Goal: Task Accomplishment & Management: Manage account settings

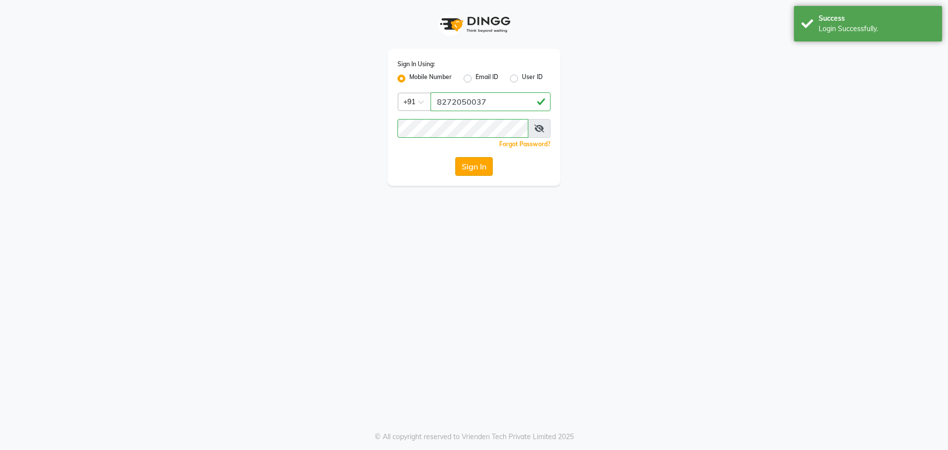
click at [461, 167] on button "Sign In" at bounding box center [474, 166] width 38 height 19
click at [461, 167] on div "Sign In" at bounding box center [474, 166] width 153 height 19
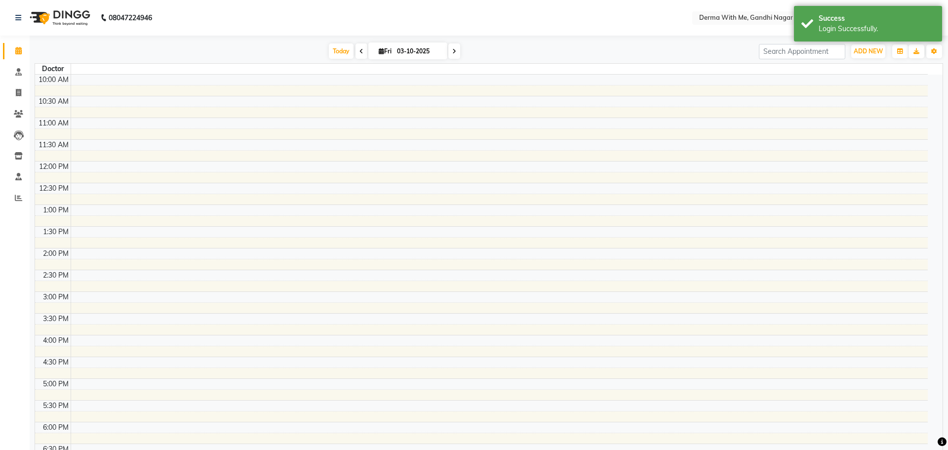
click at [461, 167] on tbody "10:00 AM 10:30 AM 11:00 AM 11:30 AM 12:00 PM 12:30 PM 1:00 PM 1:30 PM 2:00 PM 2…" at bounding box center [481, 314] width 893 height 478
select select "en"
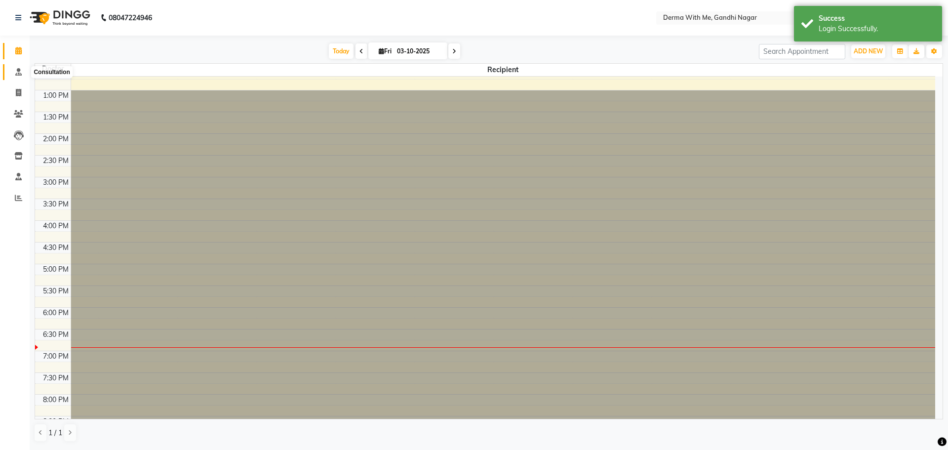
click at [23, 74] on span at bounding box center [18, 72] width 17 height 11
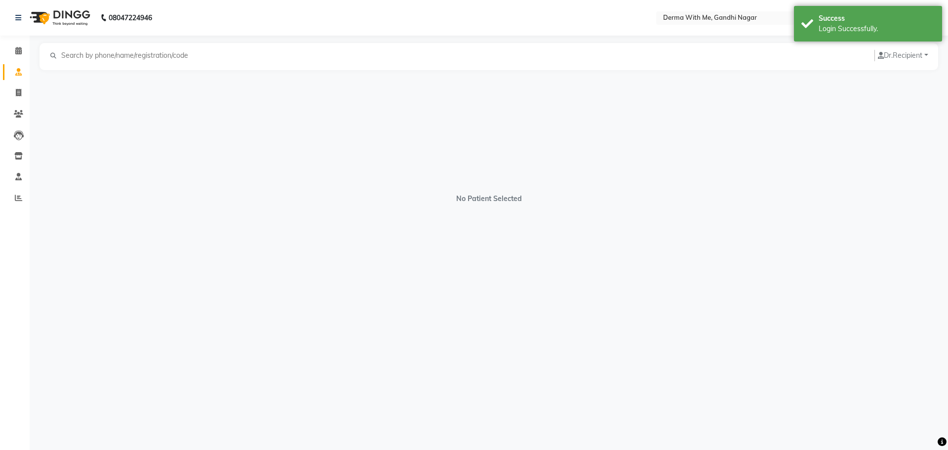
click at [11, 80] on li "Consultation" at bounding box center [15, 72] width 30 height 21
click at [16, 88] on span at bounding box center [18, 92] width 17 height 11
select select "service"
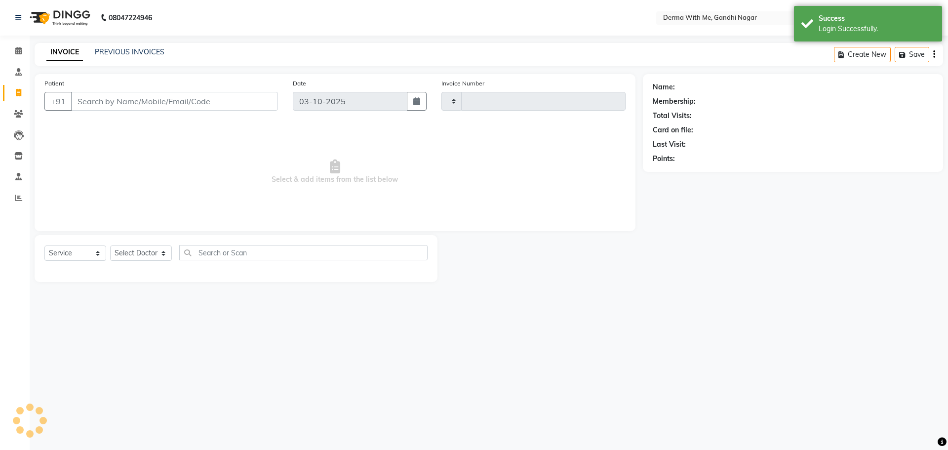
type input "0110"
select select "8404"
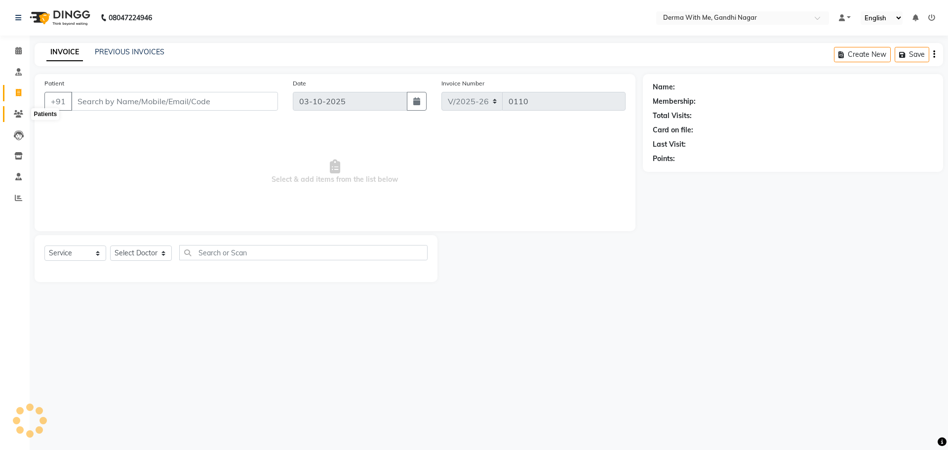
click at [19, 111] on icon at bounding box center [18, 113] width 9 height 7
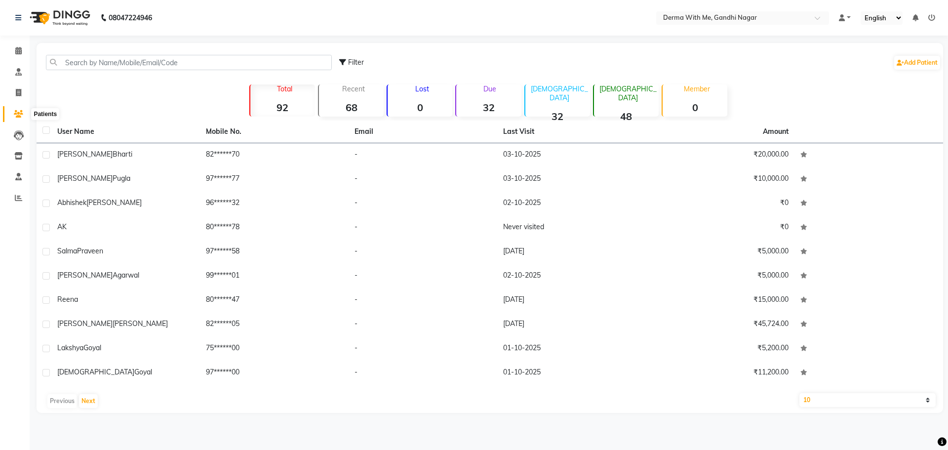
click at [16, 113] on icon at bounding box center [18, 113] width 9 height 7
click at [19, 20] on icon at bounding box center [18, 17] width 6 height 7
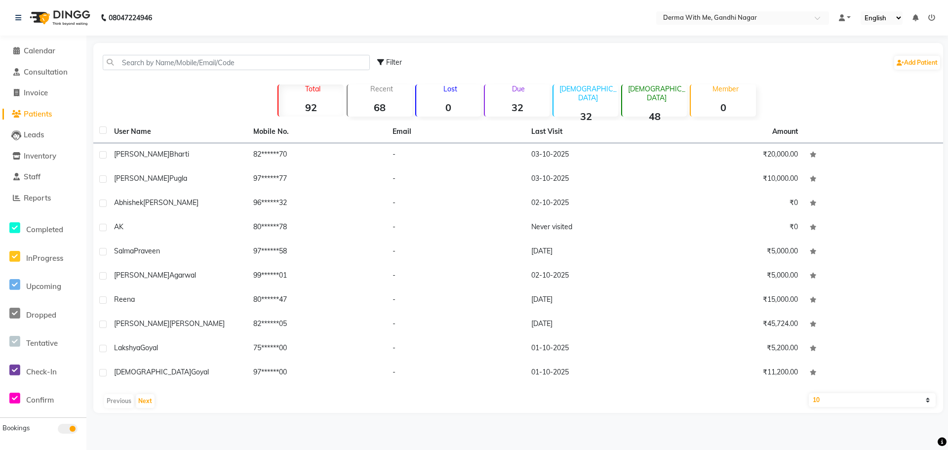
click at [40, 204] on li "Reports" at bounding box center [43, 198] width 86 height 21
click at [40, 202] on span "Reports" at bounding box center [37, 197] width 27 height 9
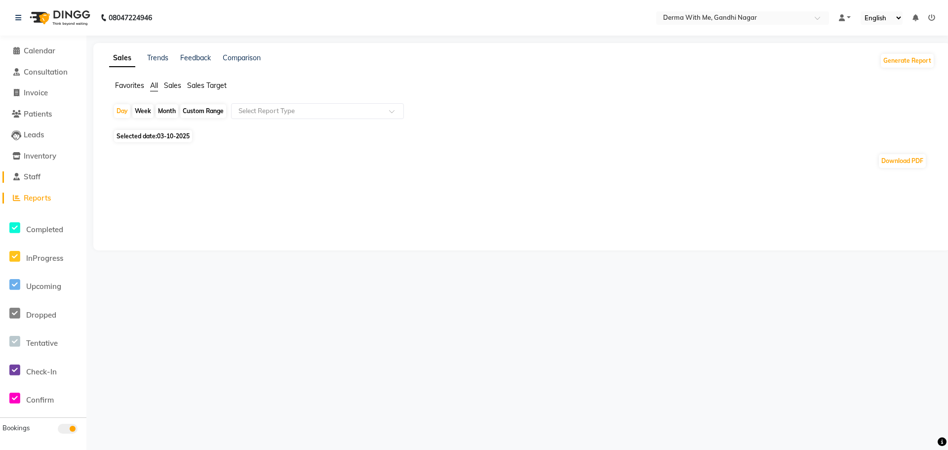
click at [27, 181] on link "Staff" at bounding box center [42, 176] width 81 height 11
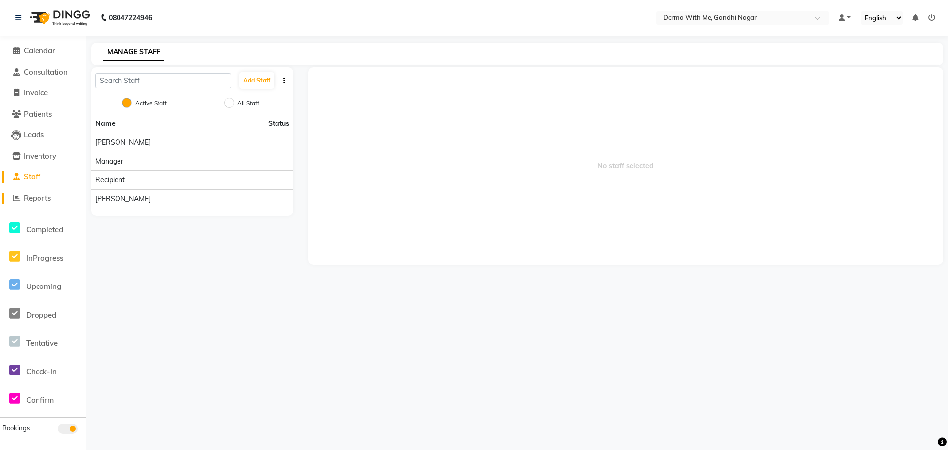
click at [30, 197] on span "Reports" at bounding box center [37, 197] width 27 height 9
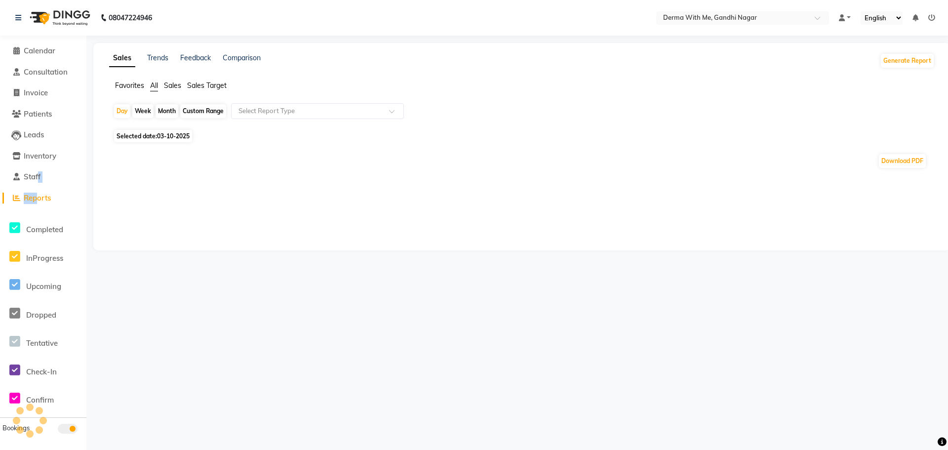
click at [37, 200] on ul "Calendar Consultation Invoice Patients Leads Inventory Staff Reports Completed …" at bounding box center [43, 280] width 86 height 480
click at [156, 241] on div "Sales Trends Feedback Comparison Generate Report Favorites All Sales Sales Targ…" at bounding box center [521, 146] width 857 height 207
click at [137, 222] on div "Sales Trends Feedback Comparison Generate Report Favorites All Sales Sales Targ…" at bounding box center [521, 146] width 857 height 207
click at [41, 117] on span "Patients" at bounding box center [38, 113] width 28 height 9
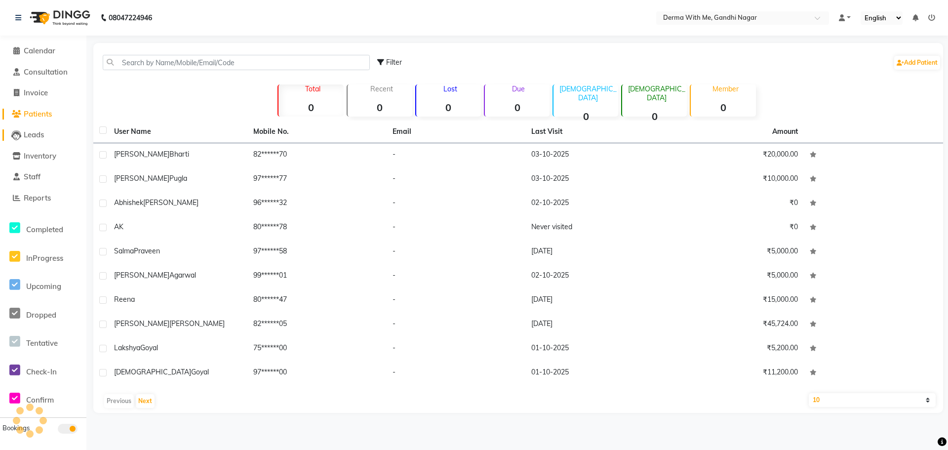
click at [39, 137] on span "Leads" at bounding box center [34, 134] width 20 height 9
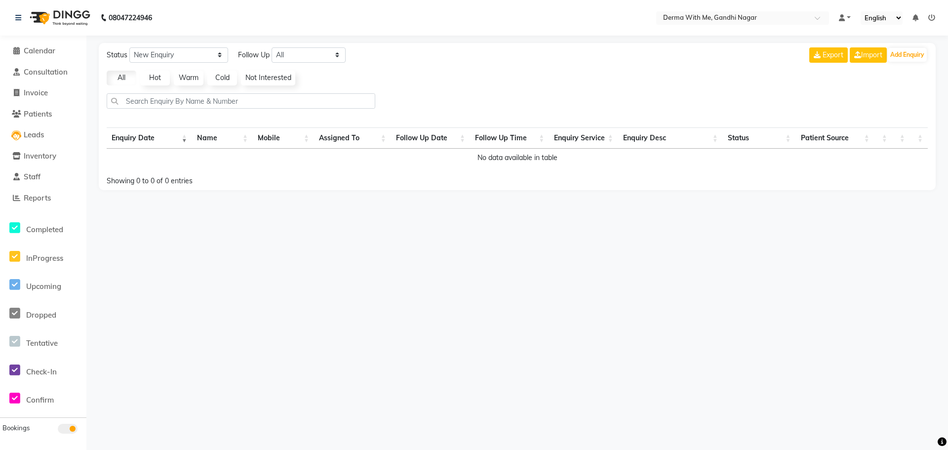
click at [38, 163] on li "Inventory" at bounding box center [43, 156] width 86 height 21
click at [41, 151] on span "Inventory" at bounding box center [40, 155] width 33 height 9
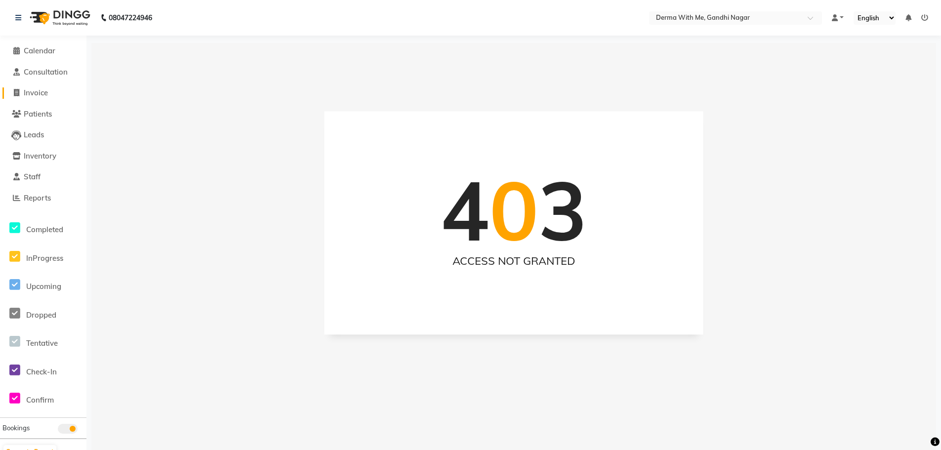
click at [39, 92] on span "Invoice" at bounding box center [36, 92] width 24 height 9
select select "8404"
select select "service"
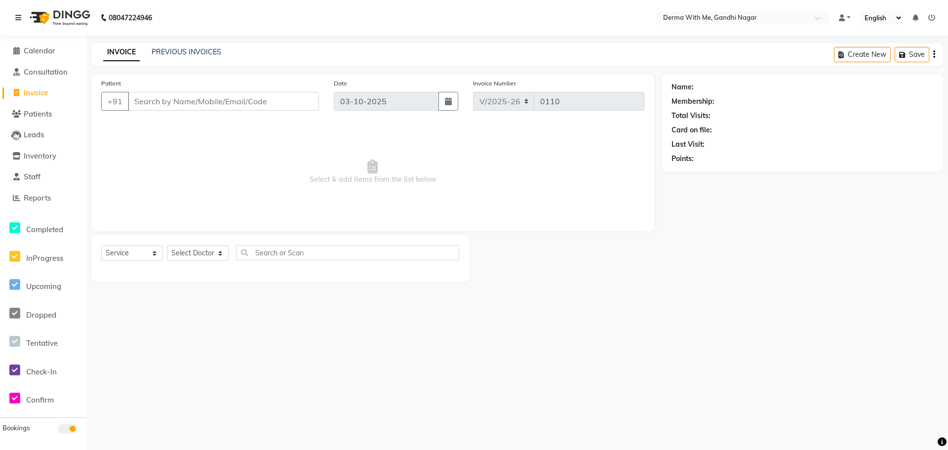
click at [275, 108] on input "Patient" at bounding box center [223, 101] width 191 height 19
click at [271, 100] on input "Patient" at bounding box center [223, 101] width 191 height 19
click at [19, 18] on icon at bounding box center [18, 17] width 6 height 7
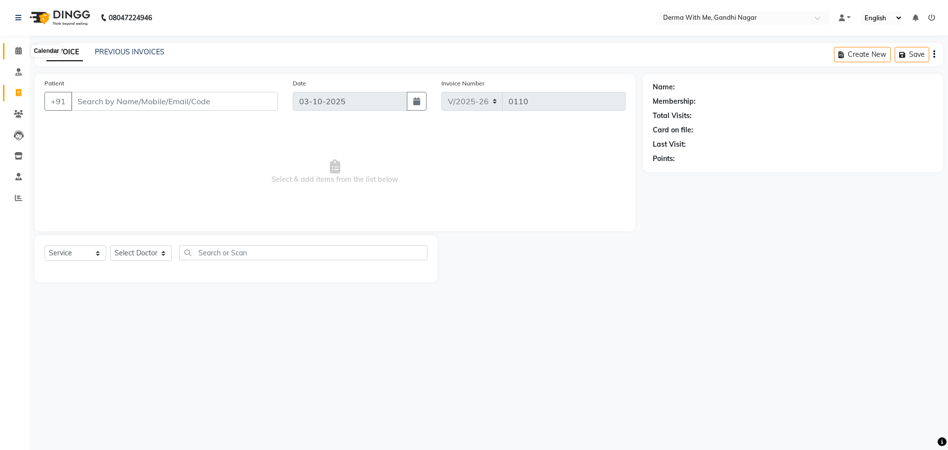
click at [11, 54] on span at bounding box center [18, 50] width 17 height 11
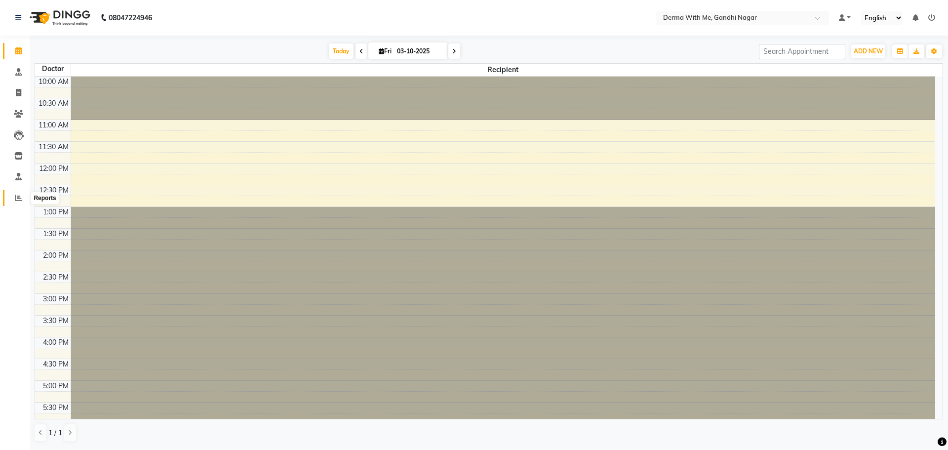
click at [15, 197] on icon at bounding box center [18, 197] width 7 height 7
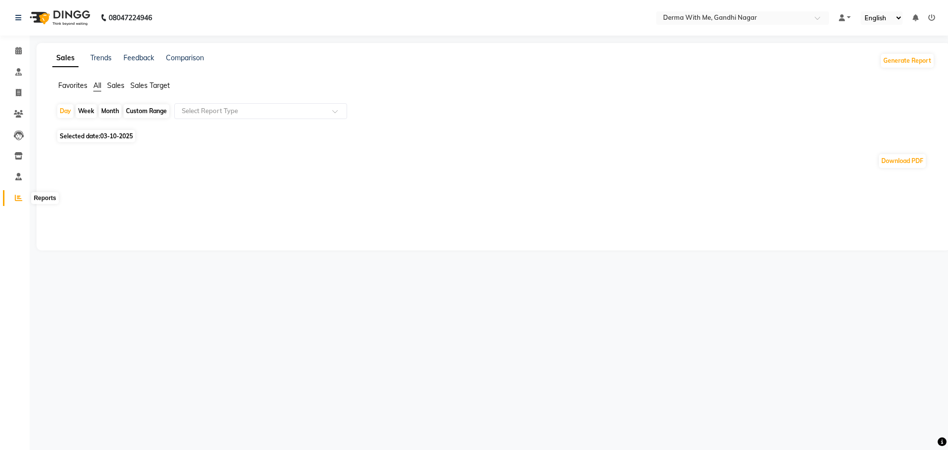
click at [19, 198] on icon at bounding box center [18, 197] width 7 height 7
click at [20, 20] on icon at bounding box center [18, 17] width 6 height 7
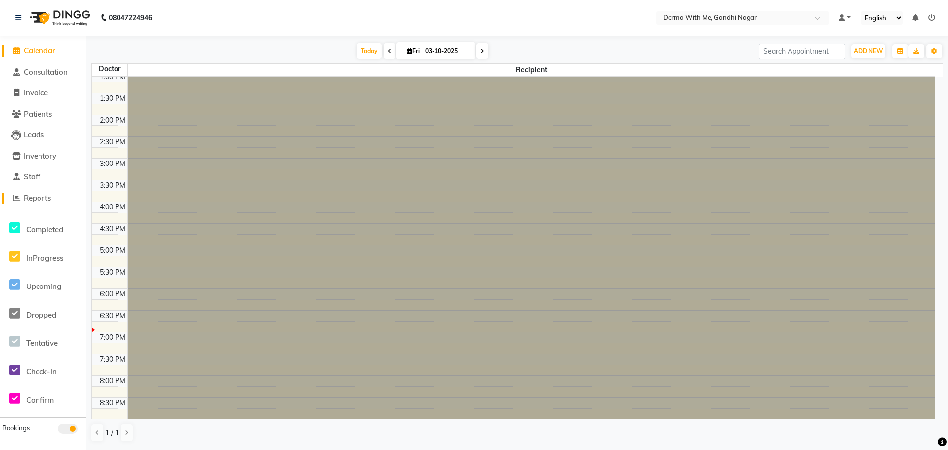
click at [29, 196] on span "Reports" at bounding box center [37, 197] width 27 height 9
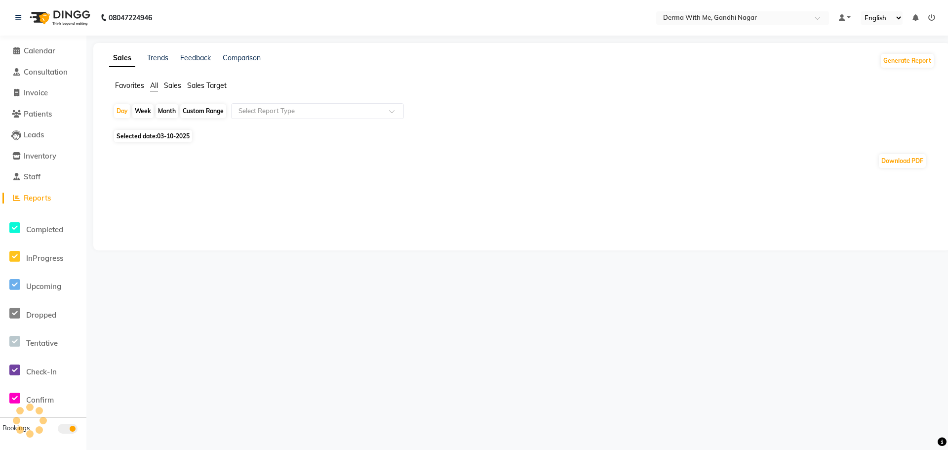
click at [49, 198] on span "Reports" at bounding box center [37, 197] width 27 height 9
click at [34, 176] on span "Staff" at bounding box center [32, 176] width 17 height 9
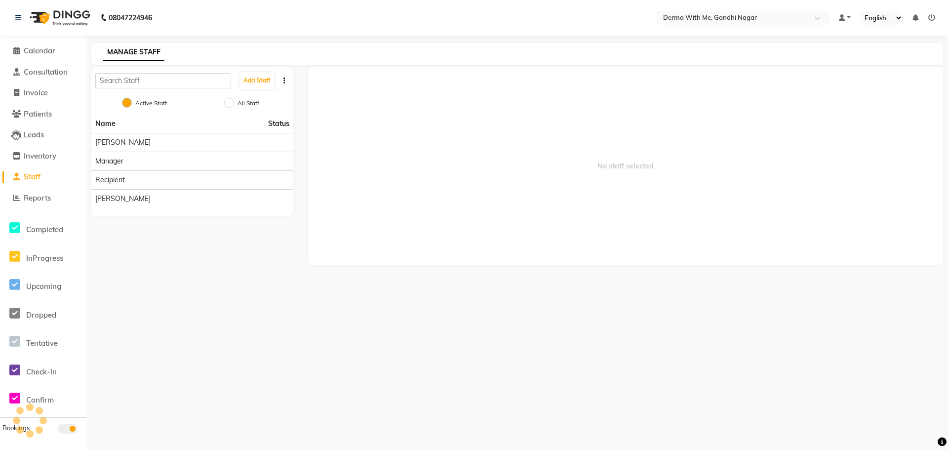
click at [37, 161] on li "Inventory" at bounding box center [43, 156] width 86 height 21
click at [38, 162] on li "Inventory" at bounding box center [43, 156] width 86 height 21
click at [41, 134] on span "Leads" at bounding box center [34, 134] width 20 height 9
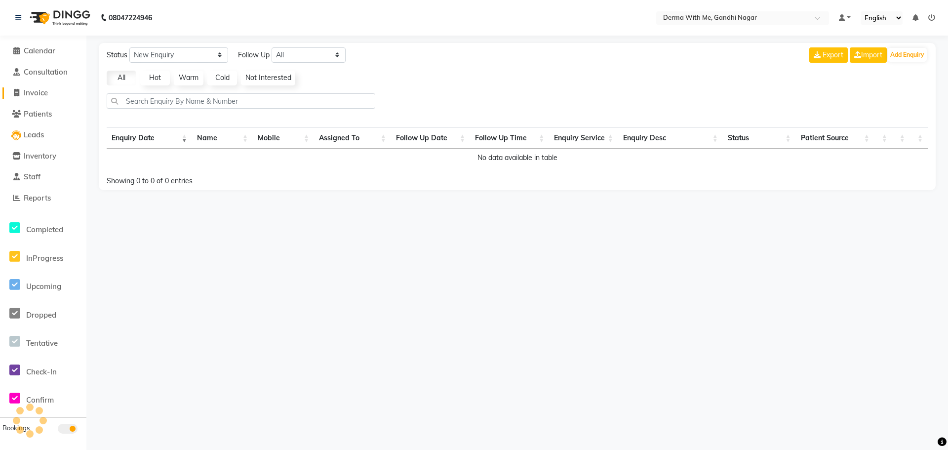
click at [41, 93] on span "Invoice" at bounding box center [36, 92] width 24 height 9
select select "service"
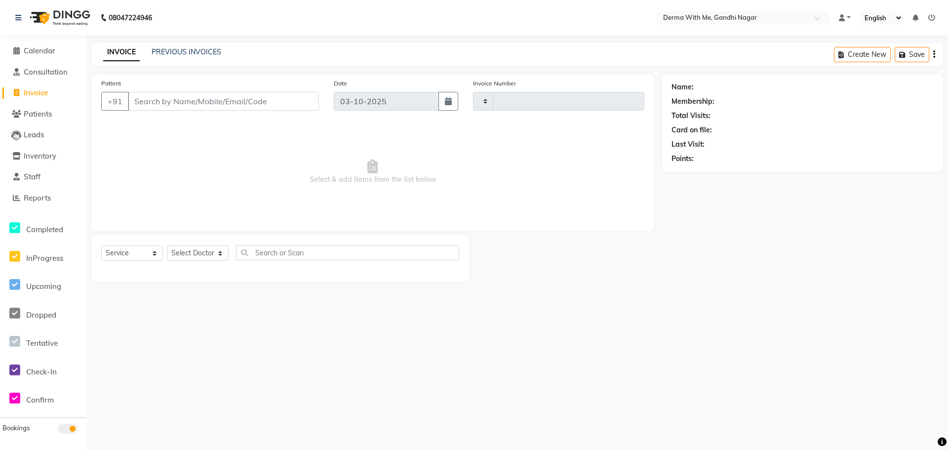
type input "0110"
select select "8404"
click at [41, 76] on span "Consultation" at bounding box center [46, 71] width 44 height 9
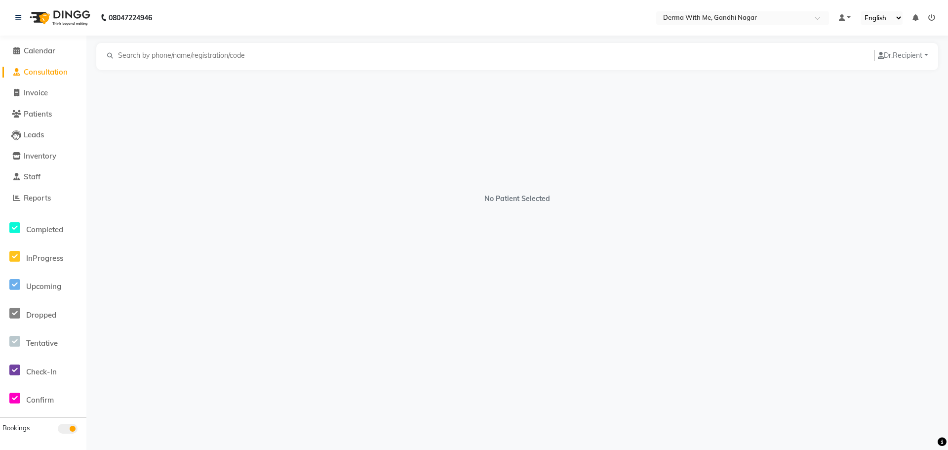
click at [40, 65] on li "Consultation" at bounding box center [43, 72] width 86 height 21
click at [941, 440] on icon at bounding box center [942, 442] width 9 height 9
click at [707, 289] on div "No Patient Selected" at bounding box center [517, 193] width 842 height 247
click at [44, 52] on span "Calendar" at bounding box center [40, 50] width 32 height 9
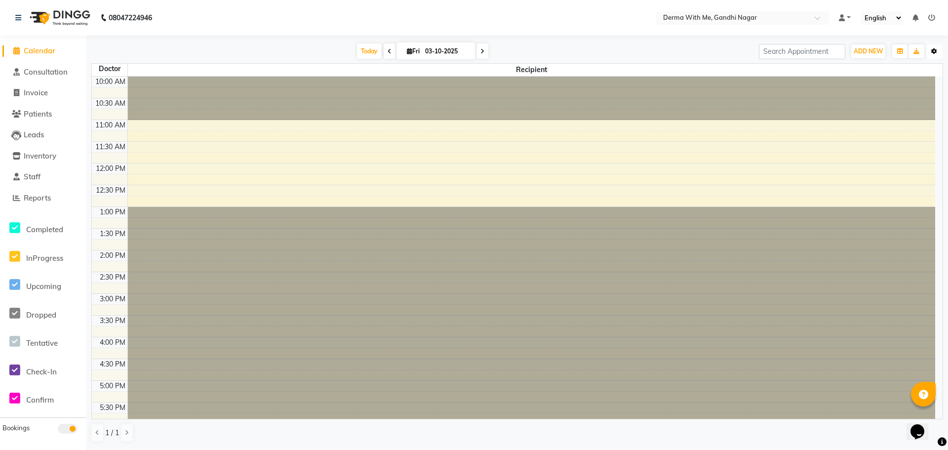
click at [931, 48] on icon "button" at bounding box center [934, 51] width 6 height 6
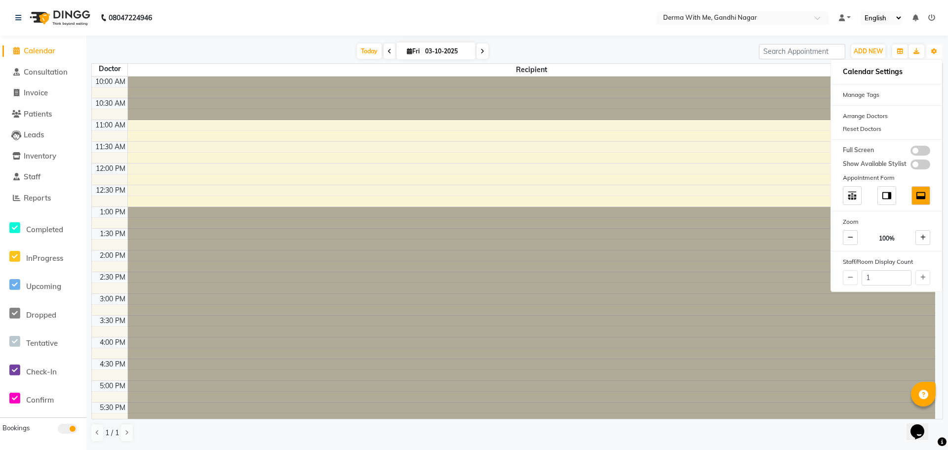
click at [698, 224] on div at bounding box center [532, 380] width 808 height 347
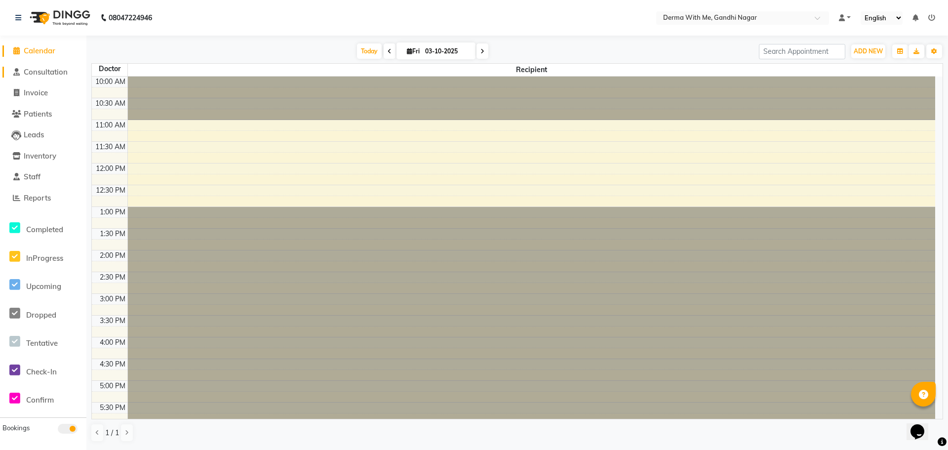
click at [26, 71] on span "Consultation" at bounding box center [46, 71] width 44 height 9
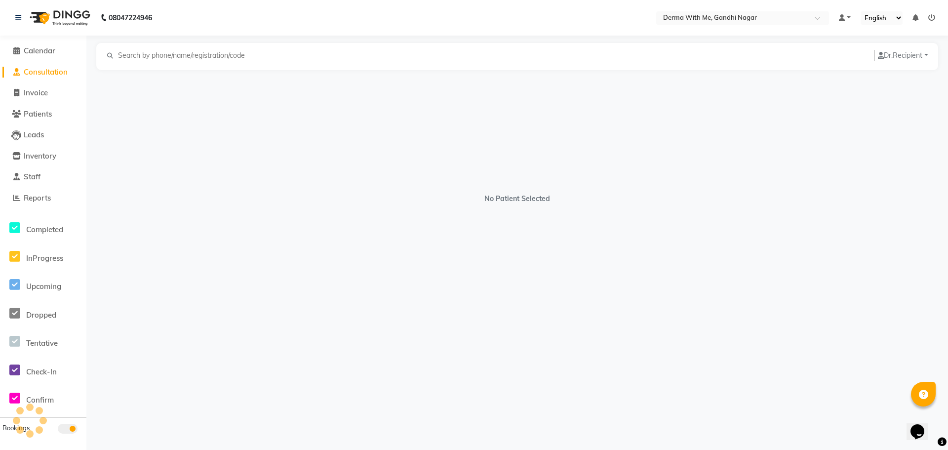
click at [26, 71] on span "Consultation" at bounding box center [46, 71] width 44 height 9
click at [26, 92] on span "Invoice" at bounding box center [36, 92] width 24 height 9
select select "service"
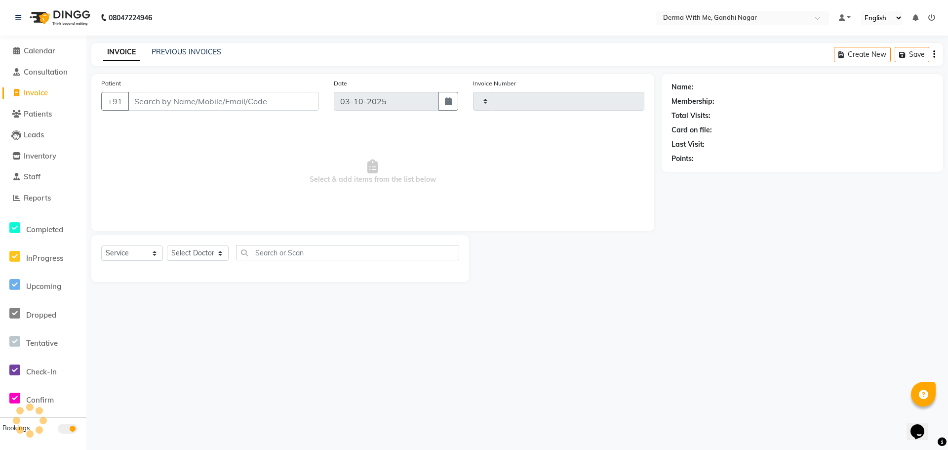
type input "0110"
select select "8404"
click at [37, 116] on span "Patients" at bounding box center [38, 113] width 28 height 9
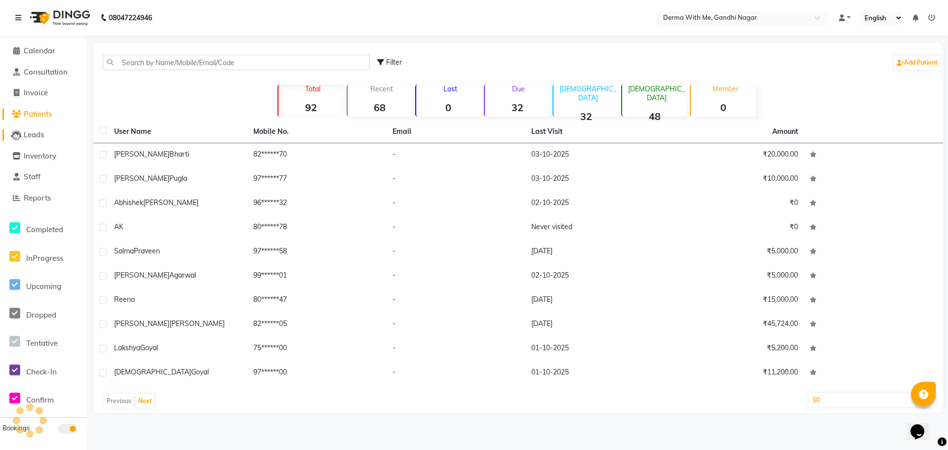
click at [34, 132] on span "Leads" at bounding box center [34, 134] width 20 height 9
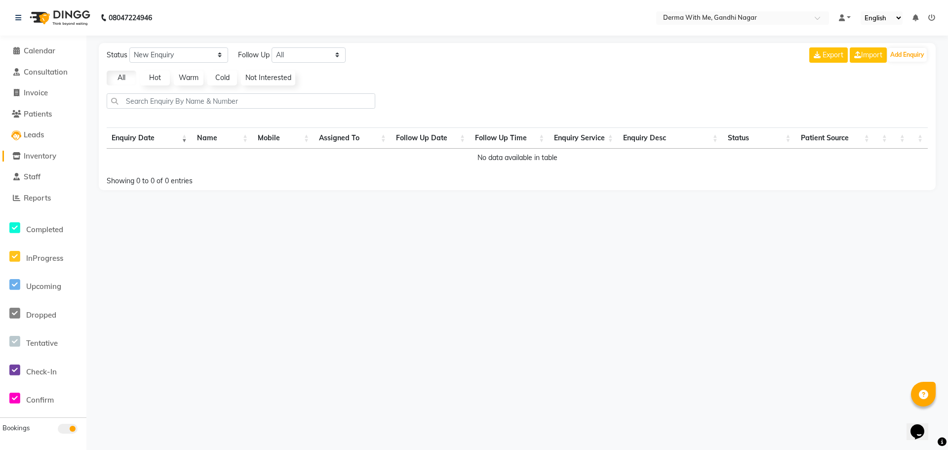
click at [41, 155] on span "Inventory" at bounding box center [40, 155] width 33 height 9
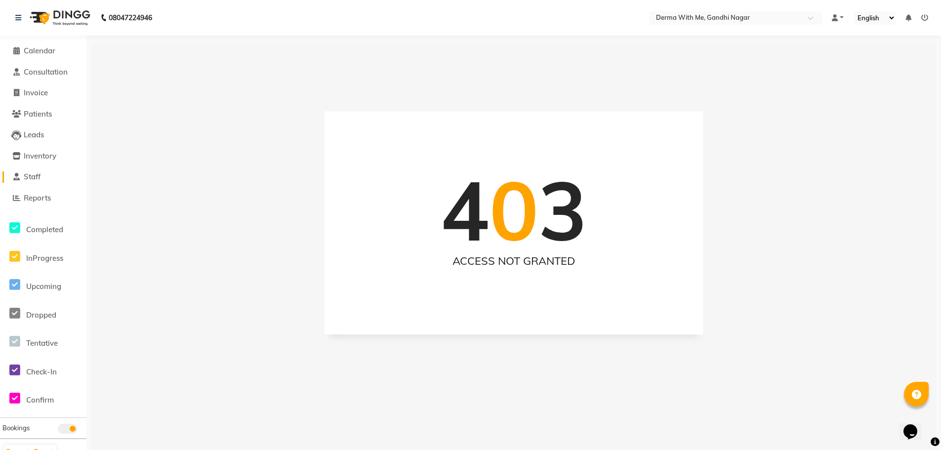
click at [28, 179] on span "Staff" at bounding box center [32, 176] width 17 height 9
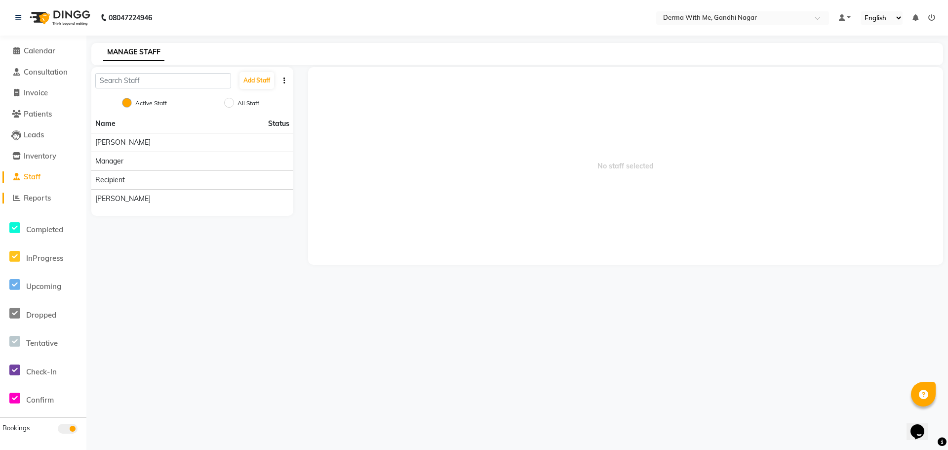
click at [31, 193] on span "Reports" at bounding box center [37, 197] width 27 height 9
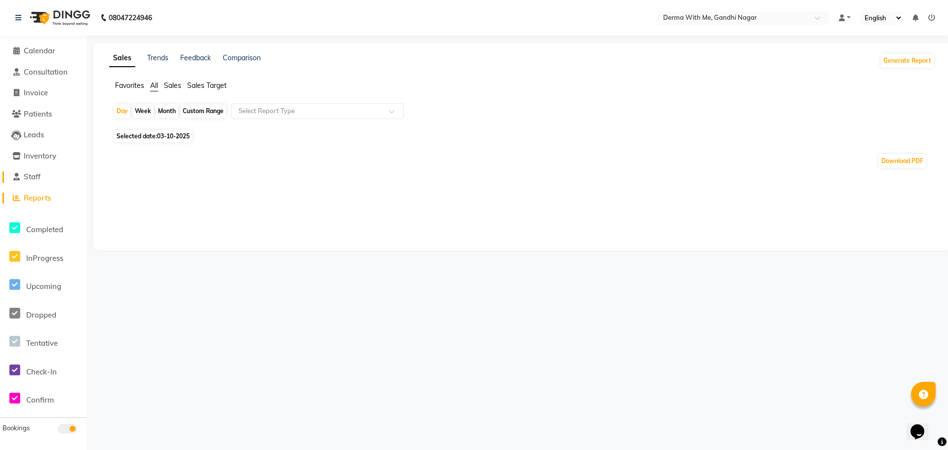
click at [31, 179] on span "Staff" at bounding box center [32, 176] width 17 height 9
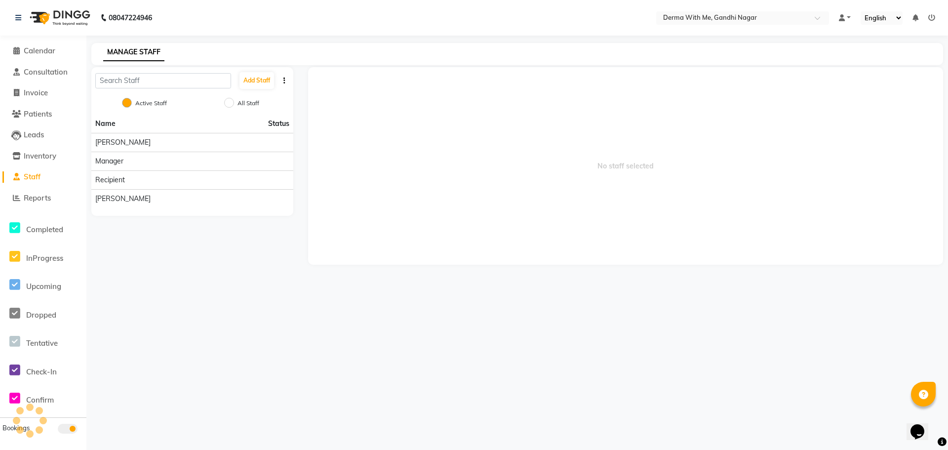
click at [31, 162] on li "Inventory" at bounding box center [43, 156] width 86 height 21
click at [31, 157] on span "Inventory" at bounding box center [40, 155] width 33 height 9
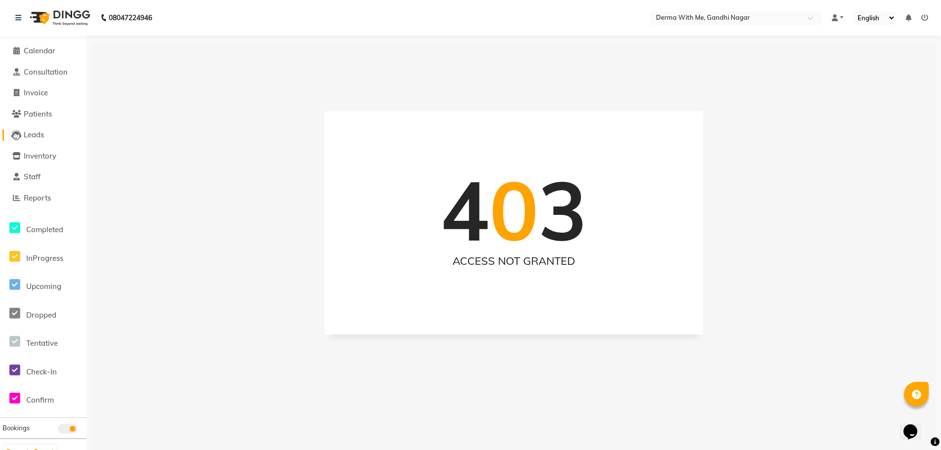
click at [31, 138] on span "Leads" at bounding box center [34, 134] width 20 height 9
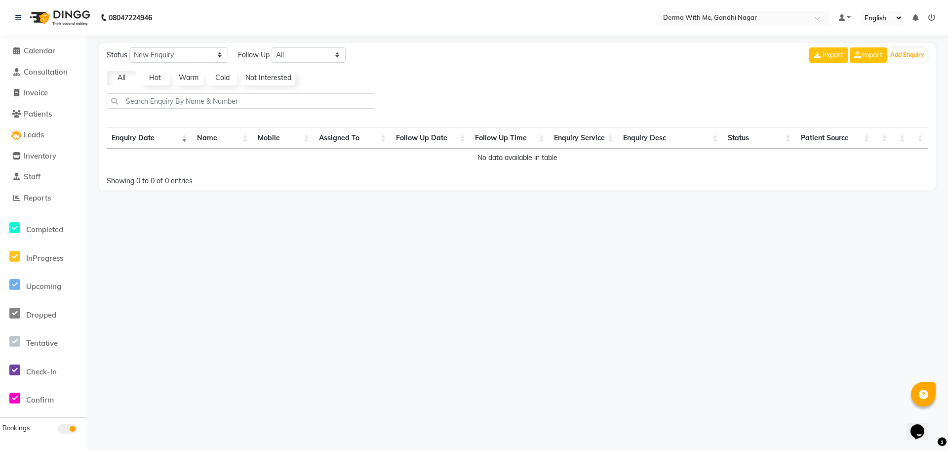
drag, startPoint x: 32, startPoint y: 108, endPoint x: 29, endPoint y: 120, distance: 12.6
click at [29, 120] on li "Patients" at bounding box center [43, 114] width 86 height 21
click at [31, 111] on span "Patients" at bounding box center [38, 113] width 28 height 9
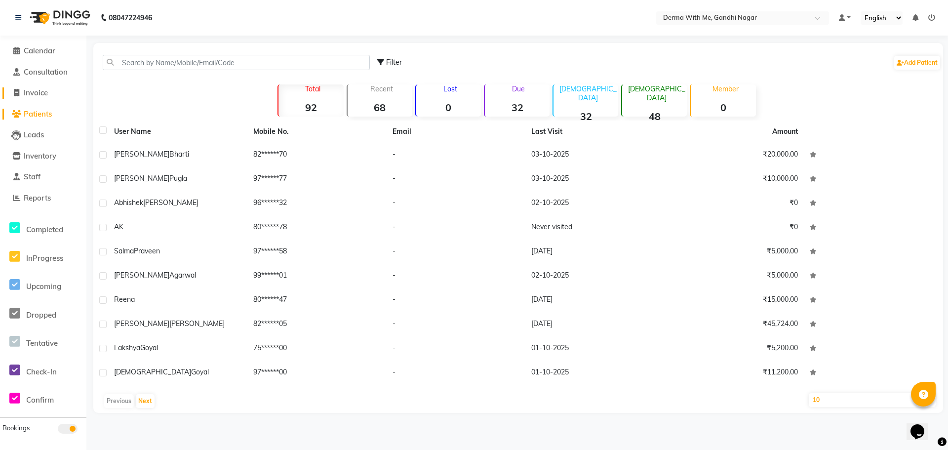
click at [30, 90] on span "Invoice" at bounding box center [36, 92] width 24 height 9
select select "8404"
select select "service"
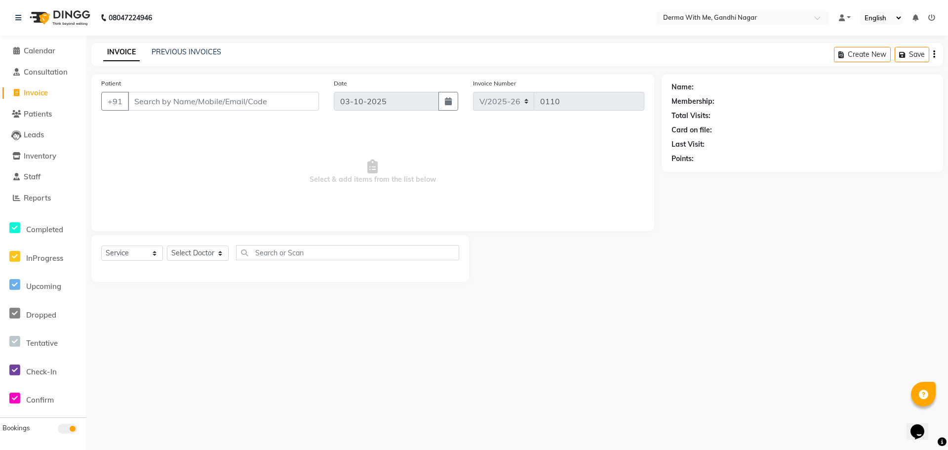
click at [34, 66] on li "Consultation" at bounding box center [43, 72] width 86 height 21
click at [34, 69] on span "Consultation" at bounding box center [46, 71] width 44 height 9
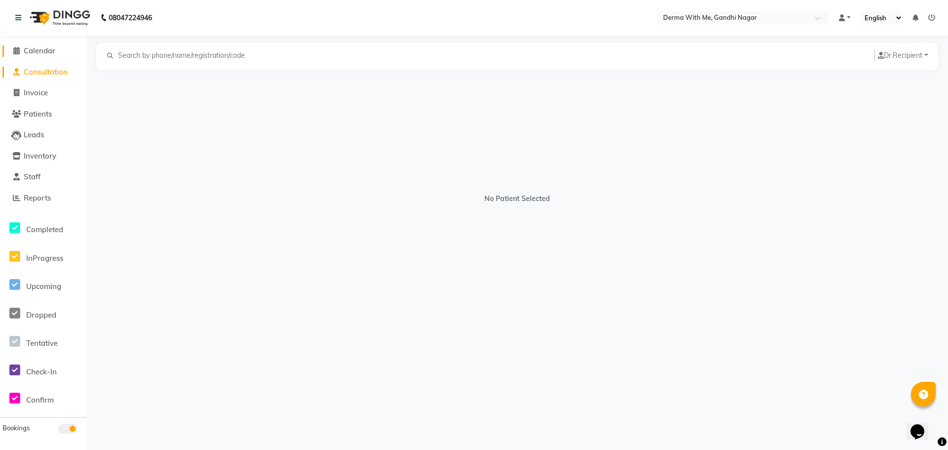
click at [37, 52] on span "Calendar" at bounding box center [40, 50] width 32 height 9
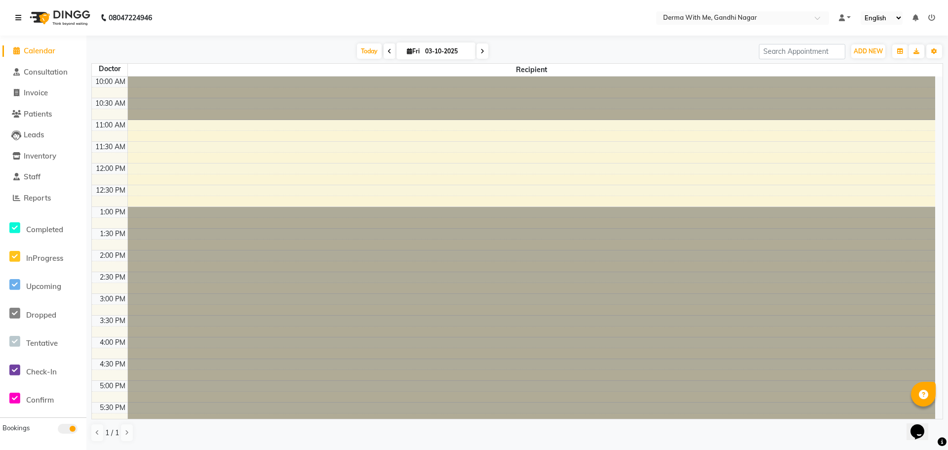
click at [21, 18] on icon at bounding box center [18, 17] width 6 height 7
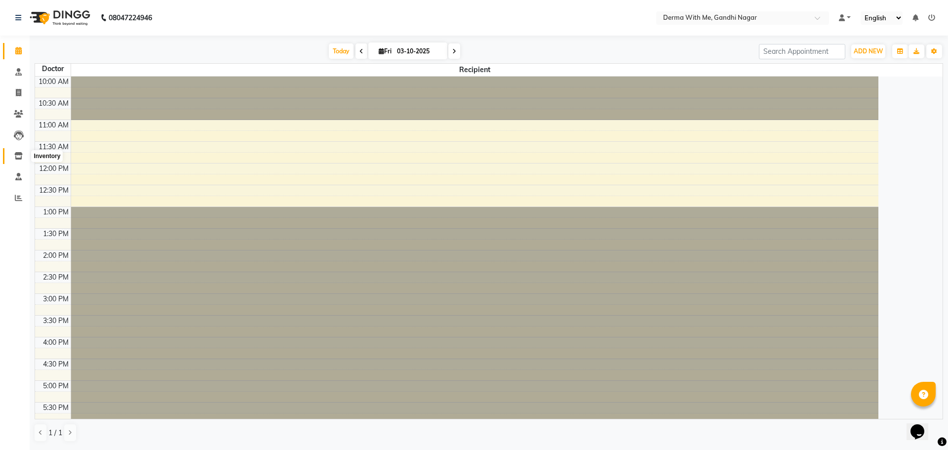
click at [20, 155] on icon at bounding box center [18, 155] width 8 height 7
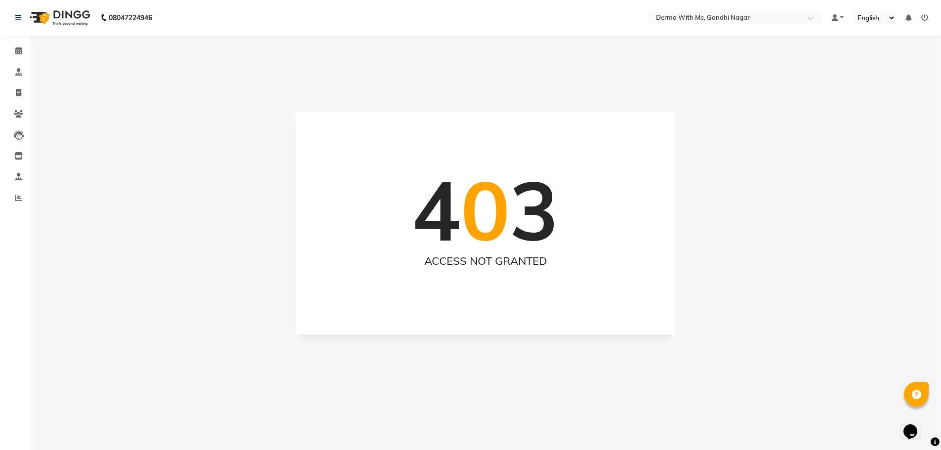
click at [346, 247] on div "4 0 3" at bounding box center [485, 210] width 339 height 89
click at [13, 134] on span at bounding box center [18, 134] width 17 height 11
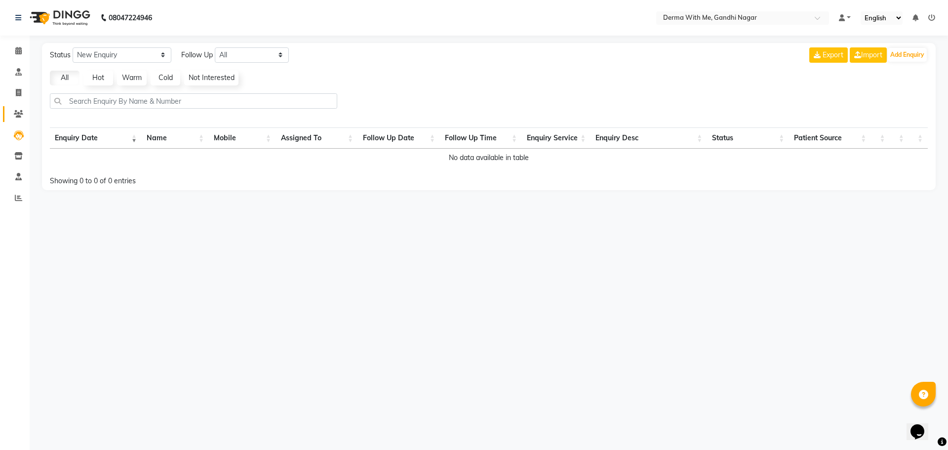
drag, startPoint x: 18, startPoint y: 104, endPoint x: 16, endPoint y: 112, distance: 8.1
click at [16, 112] on li "Patients" at bounding box center [15, 114] width 30 height 21
click at [16, 112] on icon at bounding box center [18, 113] width 9 height 7
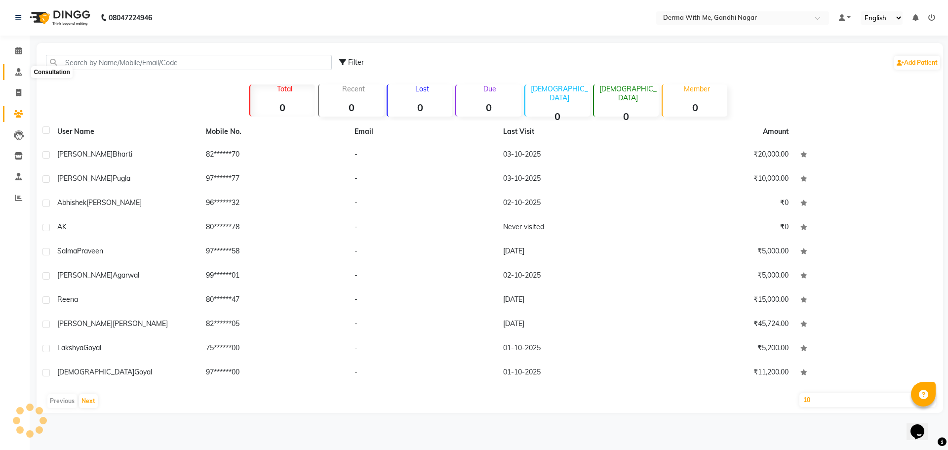
click at [15, 70] on div "Calendar Consultation Invoice Patients Leads Inventory Staff Reports Completed …" at bounding box center [66, 231] width 133 height 407
click at [18, 52] on icon at bounding box center [18, 50] width 6 height 7
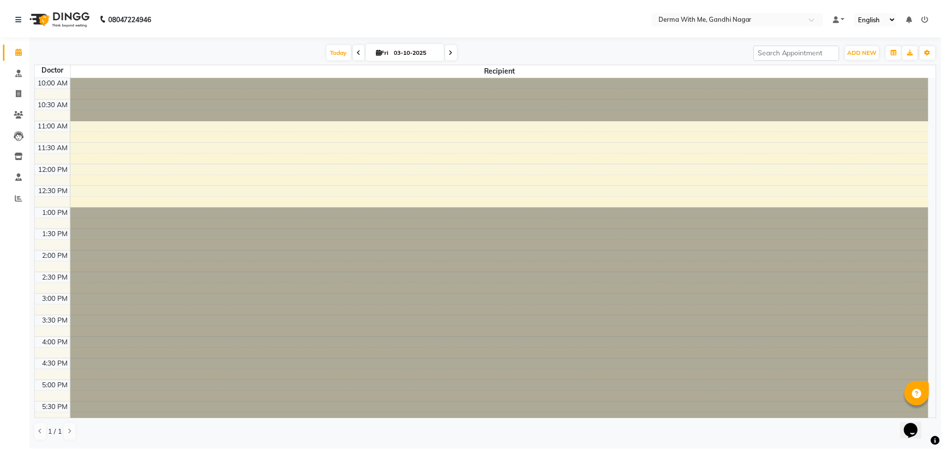
scroll to position [135, 0]
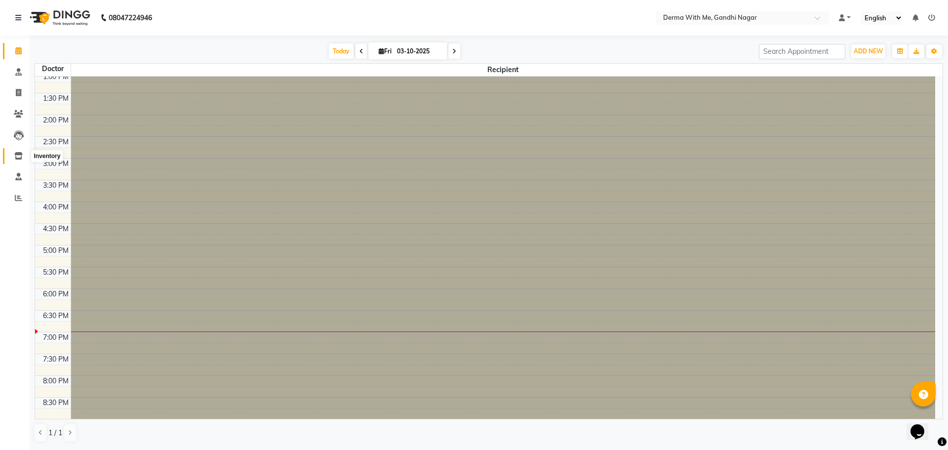
click at [18, 158] on icon at bounding box center [18, 155] width 8 height 7
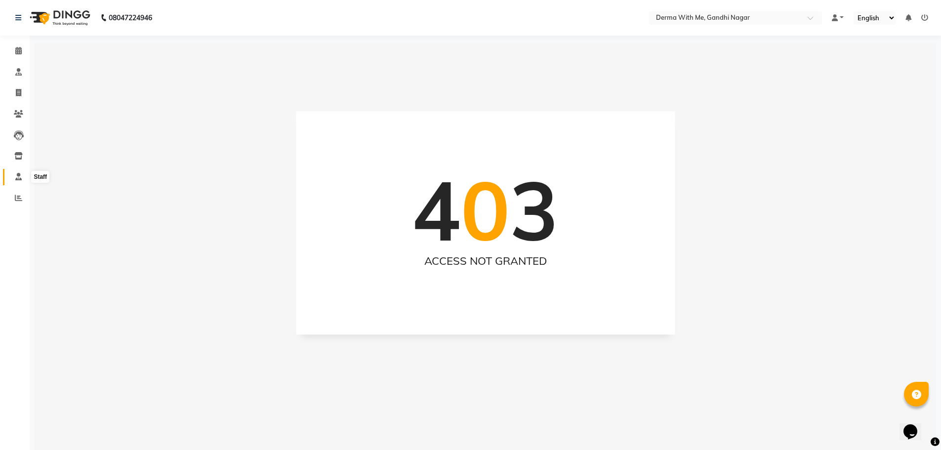
click at [14, 178] on span at bounding box center [18, 176] width 17 height 11
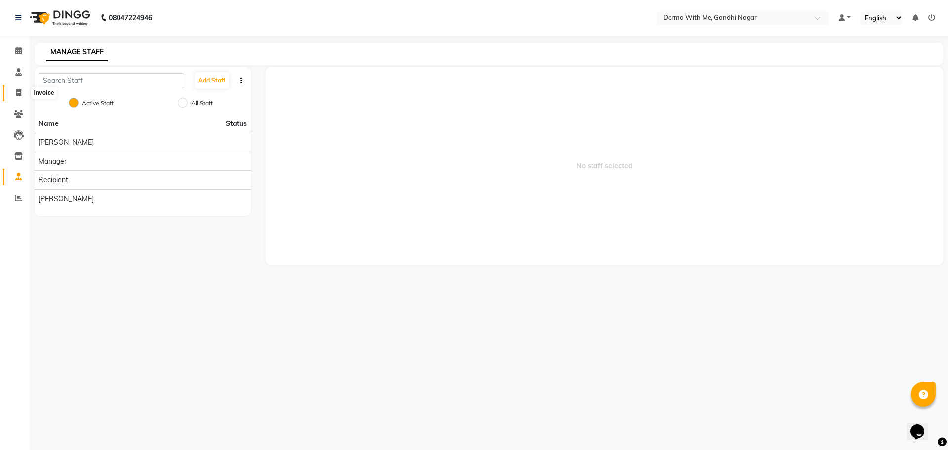
click at [20, 96] on icon at bounding box center [18, 92] width 5 height 7
select select "service"
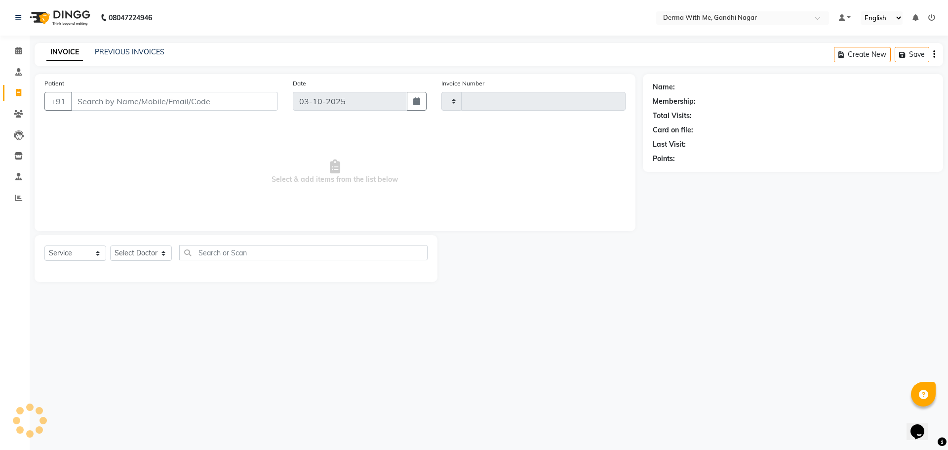
type input "0110"
select select "8404"
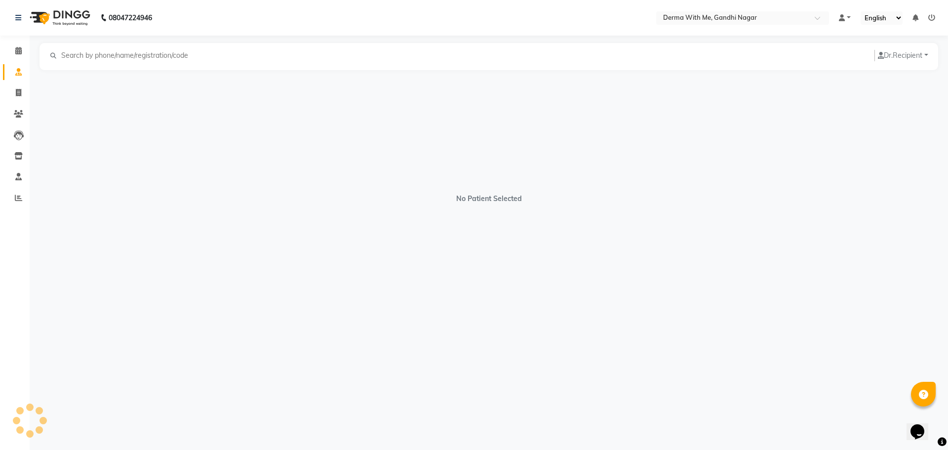
select select "service"
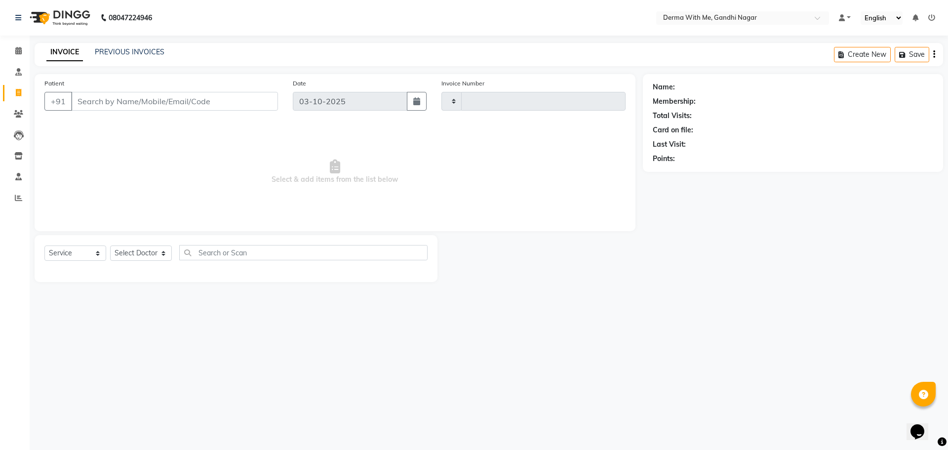
type input "0110"
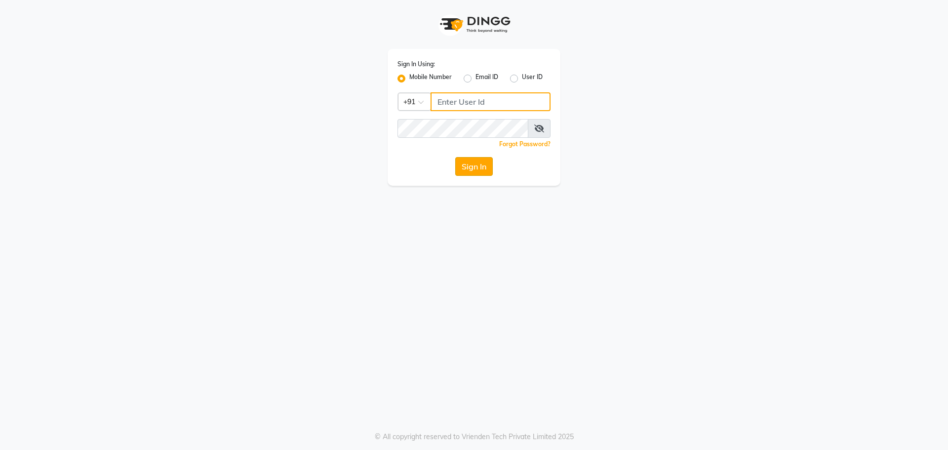
type input "8272050037"
click at [469, 172] on button "Sign In" at bounding box center [474, 166] width 38 height 19
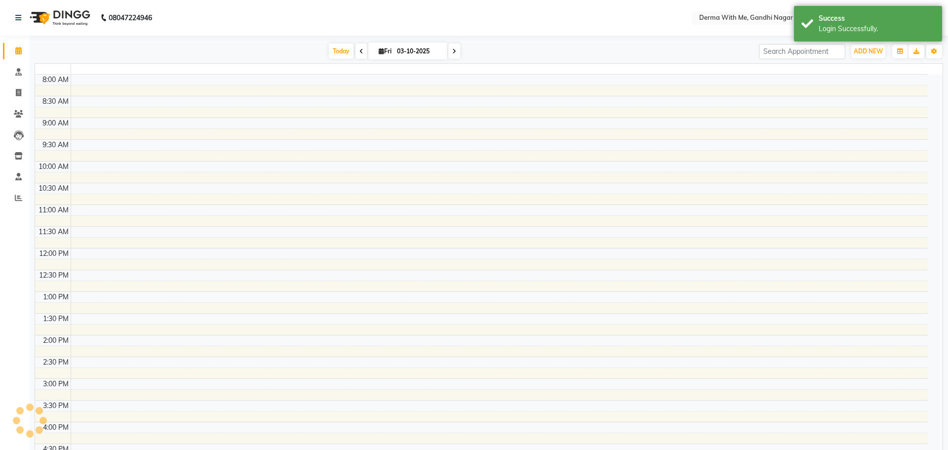
select select "en"
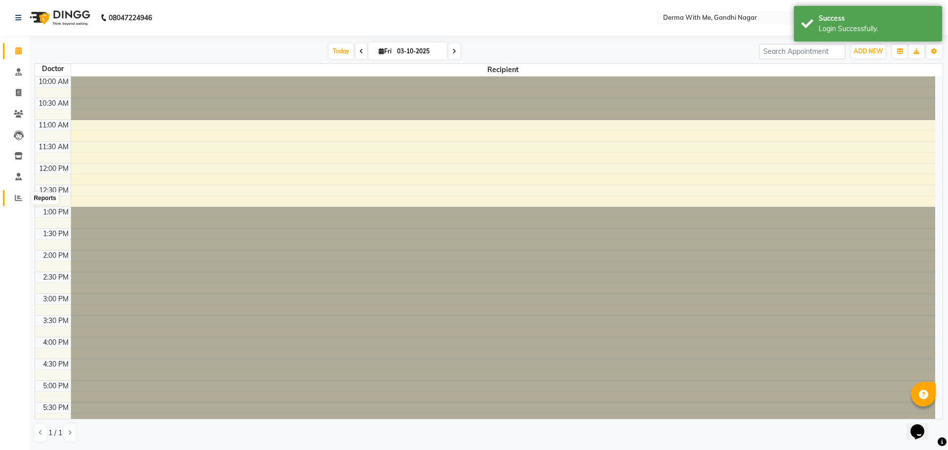
click at [14, 194] on span at bounding box center [18, 198] width 17 height 11
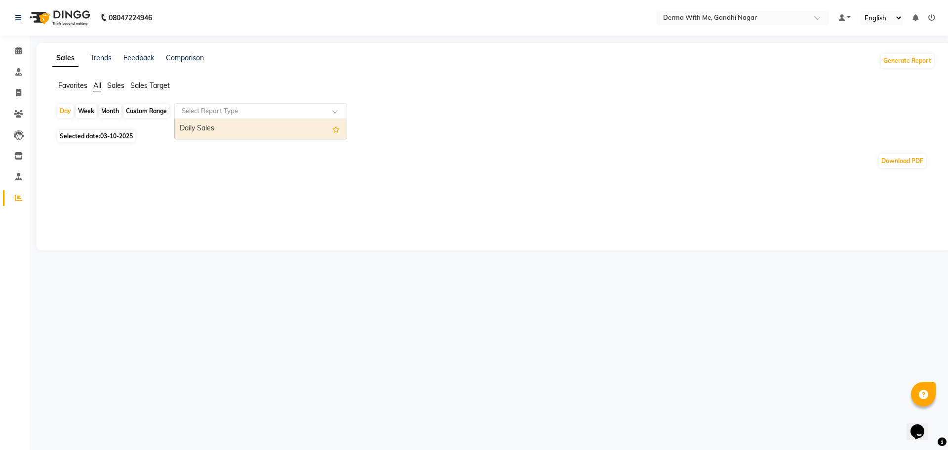
click at [329, 114] on div at bounding box center [261, 111] width 172 height 10
click at [14, 179] on span at bounding box center [18, 176] width 17 height 11
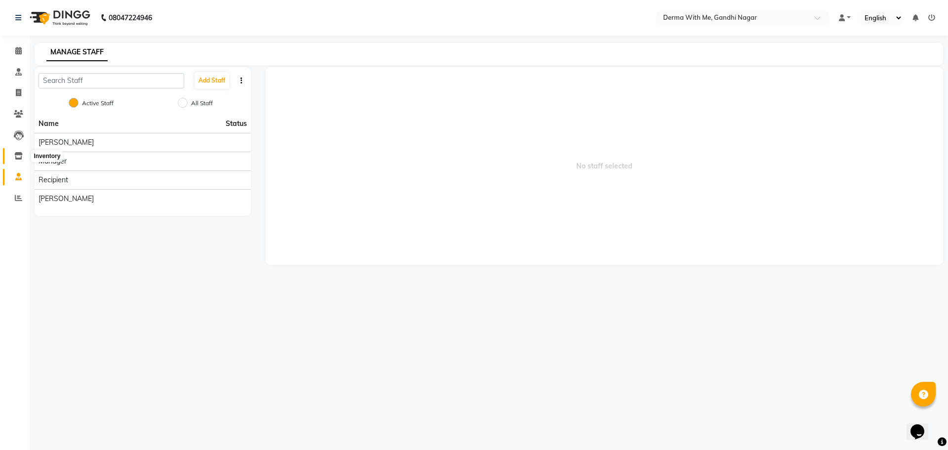
click at [17, 154] on icon at bounding box center [18, 155] width 8 height 7
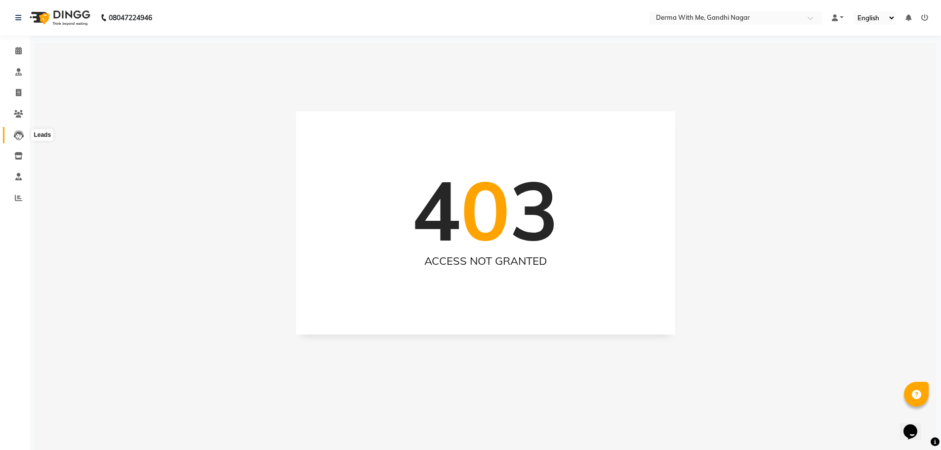
click at [21, 133] on icon at bounding box center [19, 135] width 10 height 10
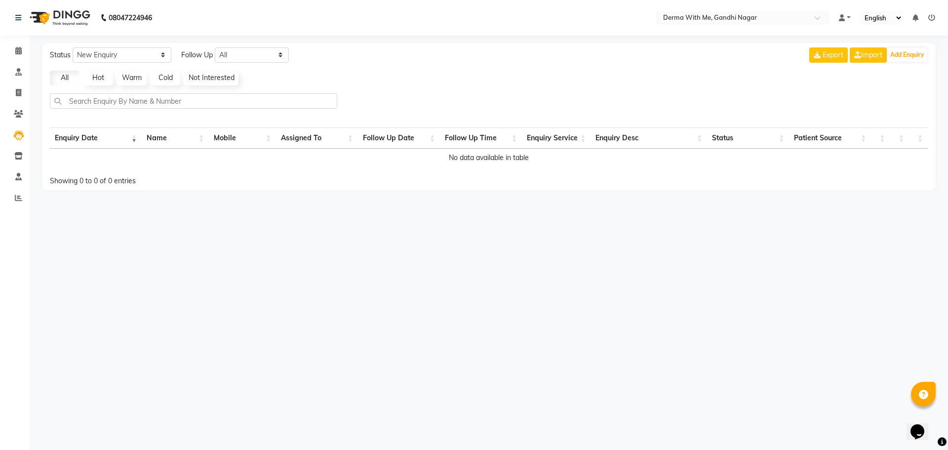
drag, startPoint x: 650, startPoint y: 205, endPoint x: 691, endPoint y: 190, distance: 43.8
click at [691, 190] on main "Status New Enquiry Open Enquiry Converted Enquiry All All New Open Converted Fo…" at bounding box center [489, 124] width 919 height 162
click at [21, 9] on link at bounding box center [20, 18] width 10 height 28
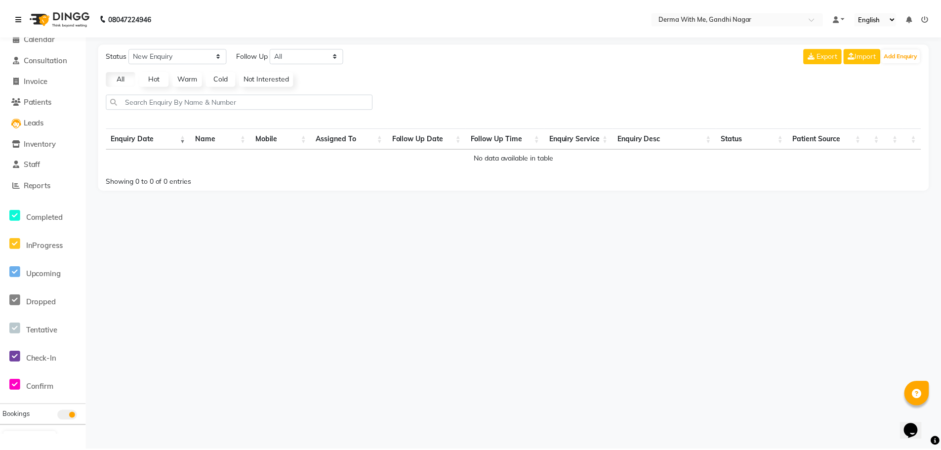
scroll to position [90, 0]
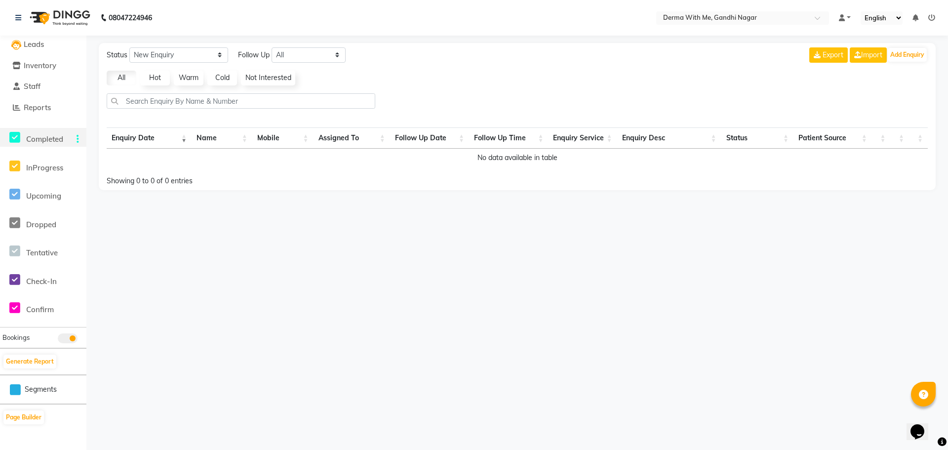
click at [78, 139] on icon at bounding box center [78, 139] width 2 height 0
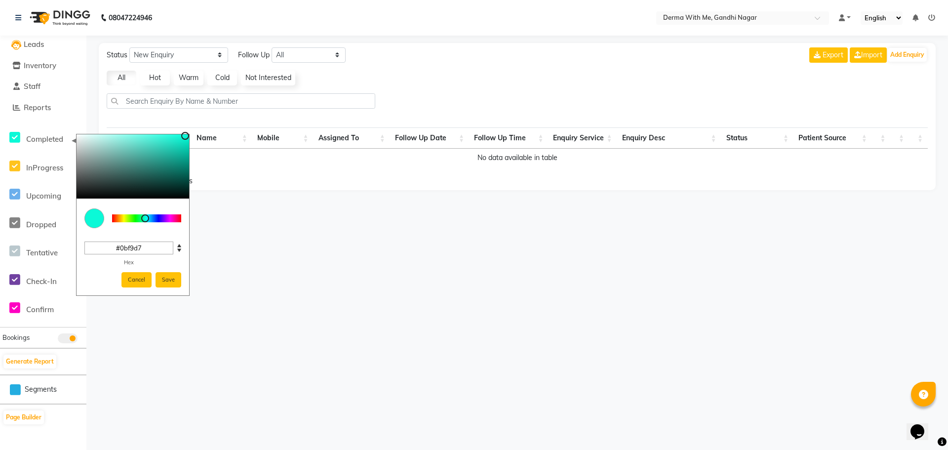
click at [303, 352] on div "08047224946 Select Location × Derma With Me, Gandhi Nagar Default Panel My Pane…" at bounding box center [474, 225] width 948 height 450
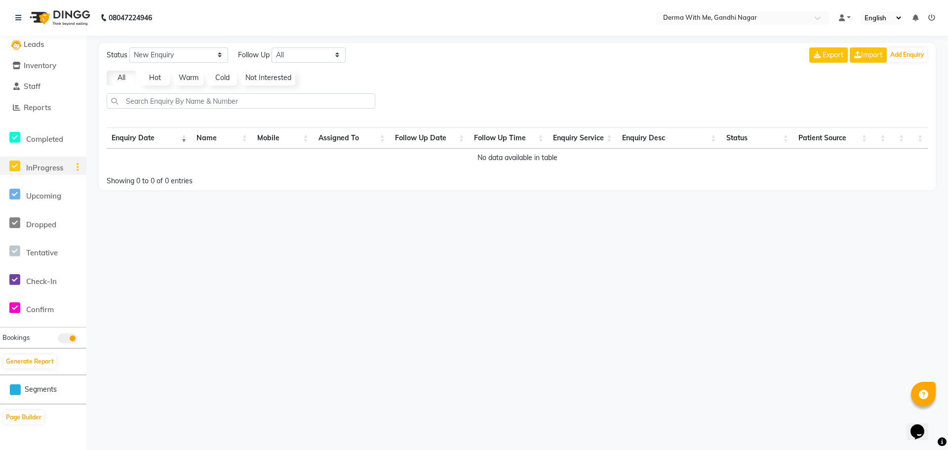
click at [70, 169] on div at bounding box center [76, 167] width 22 height 11
click at [79, 168] on div at bounding box center [76, 167] width 22 height 11
click at [78, 167] on icon at bounding box center [78, 167] width 2 height 0
click at [380, 279] on div "08047224946 Select Location × Derma With Me, Gandhi Nagar Default Panel My Pane…" at bounding box center [474, 225] width 948 height 450
click at [42, 43] on span "Leads" at bounding box center [34, 44] width 20 height 9
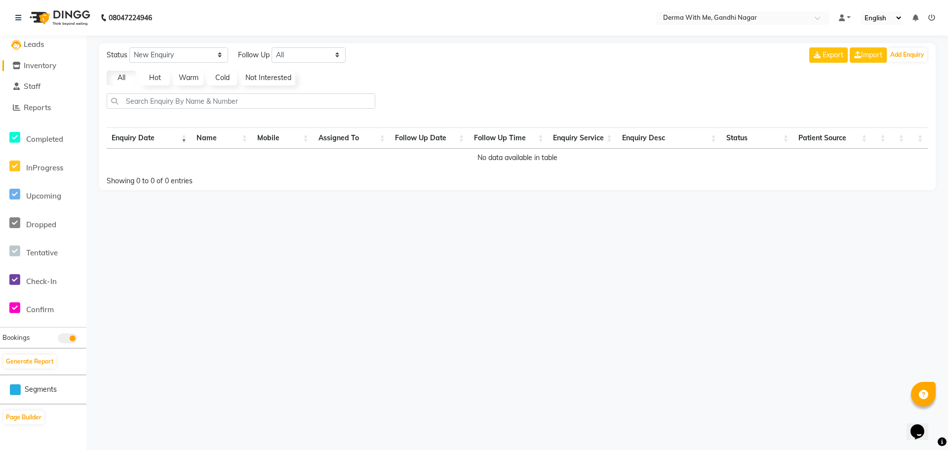
click at [50, 70] on link "Inventory" at bounding box center [42, 65] width 81 height 11
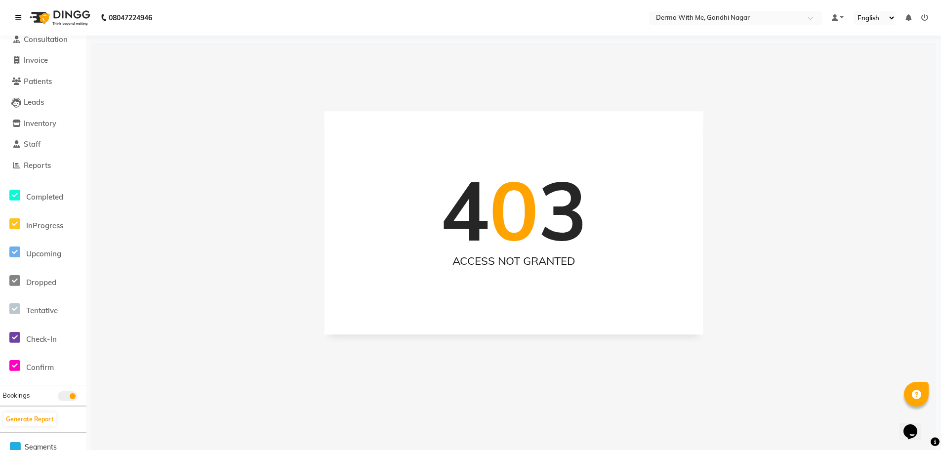
click at [15, 20] on icon at bounding box center [18, 17] width 6 height 7
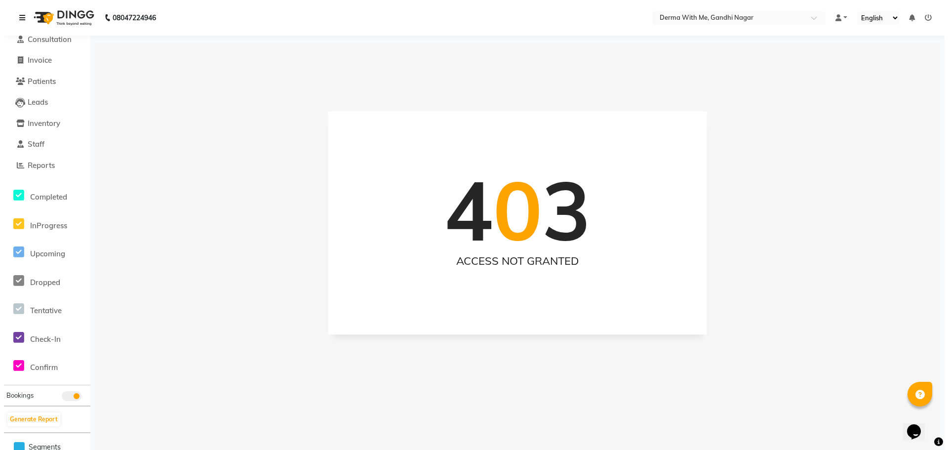
scroll to position [0, 0]
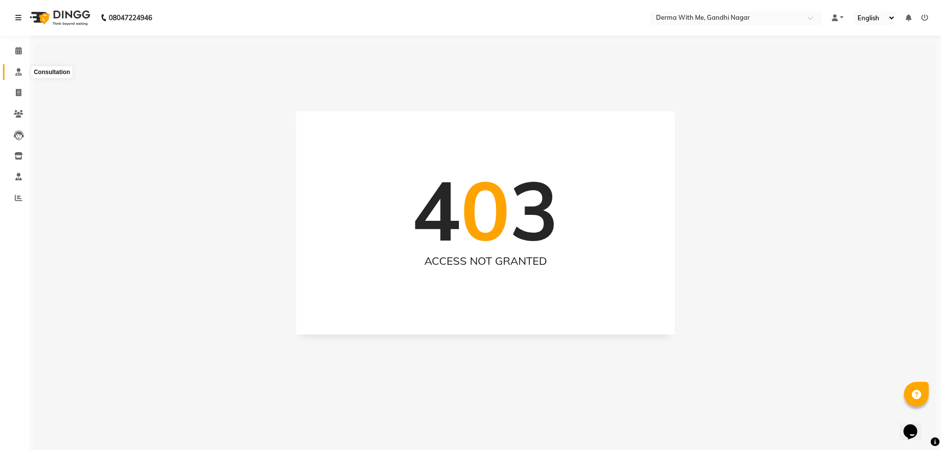
click at [23, 74] on span at bounding box center [18, 72] width 17 height 11
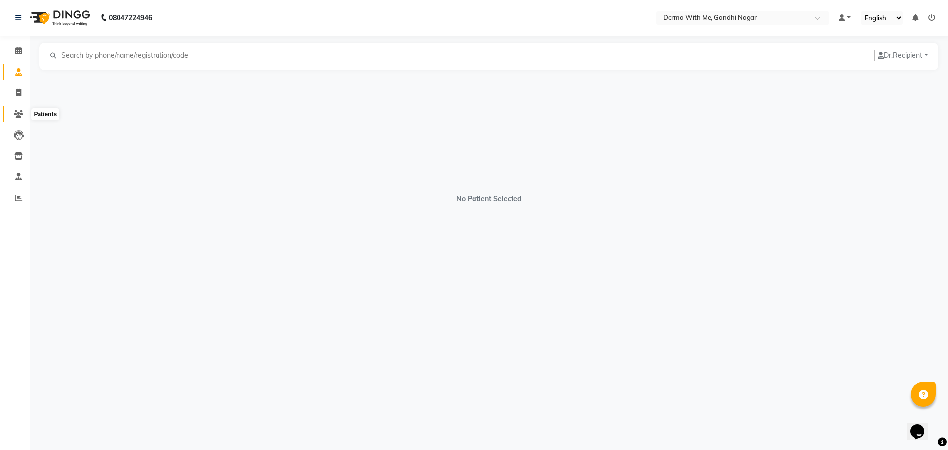
click at [18, 111] on icon at bounding box center [18, 113] width 9 height 7
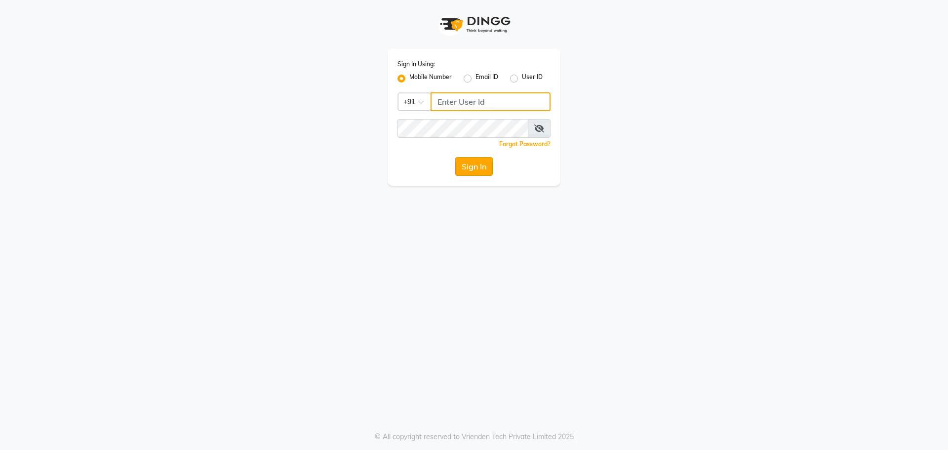
type input "8272050037"
click at [460, 161] on button "Sign In" at bounding box center [474, 166] width 38 height 19
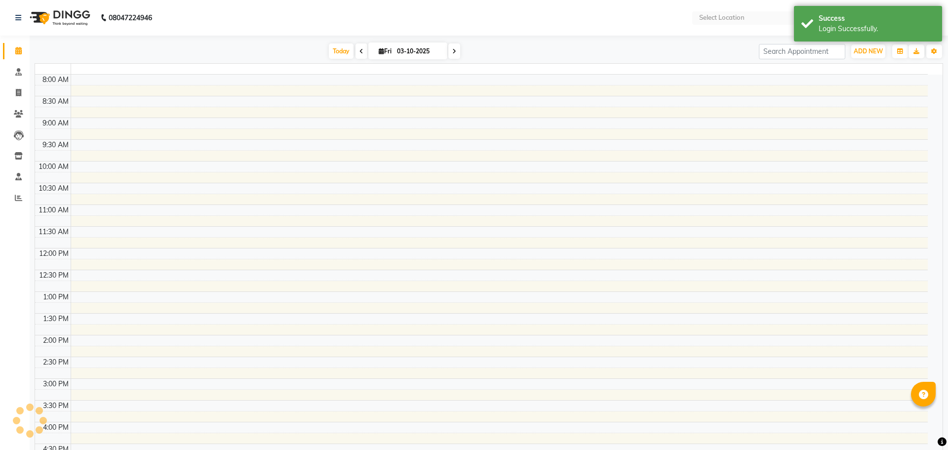
select select "en"
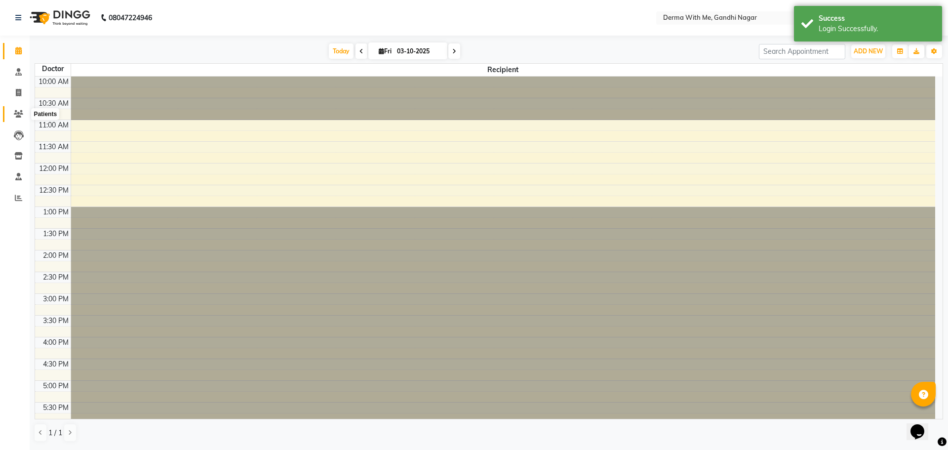
click at [21, 114] on icon at bounding box center [18, 113] width 9 height 7
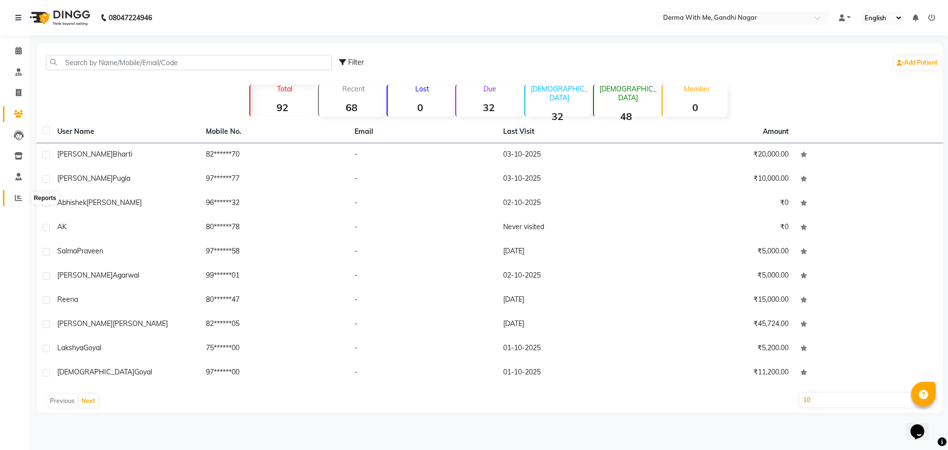
click at [19, 197] on icon at bounding box center [18, 197] width 7 height 7
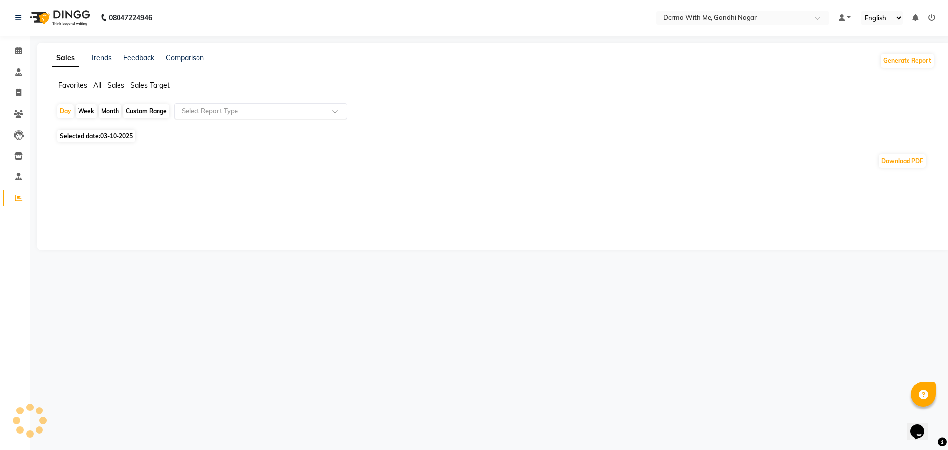
click at [205, 116] on input "text" at bounding box center [251, 111] width 142 height 10
click at [208, 134] on div "Daily Sales" at bounding box center [261, 129] width 172 height 20
select select "full_report"
select select "pdf"
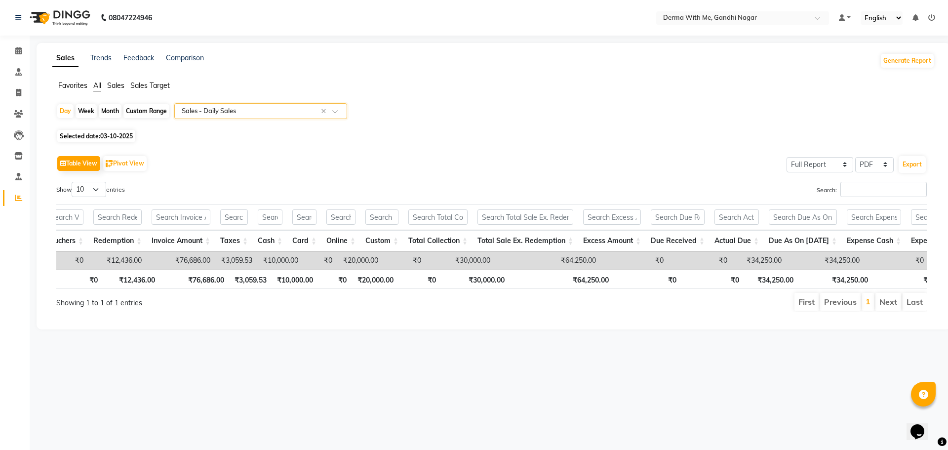
scroll to position [0, 358]
